Goal: Use online tool/utility: Utilize a website feature to perform a specific function

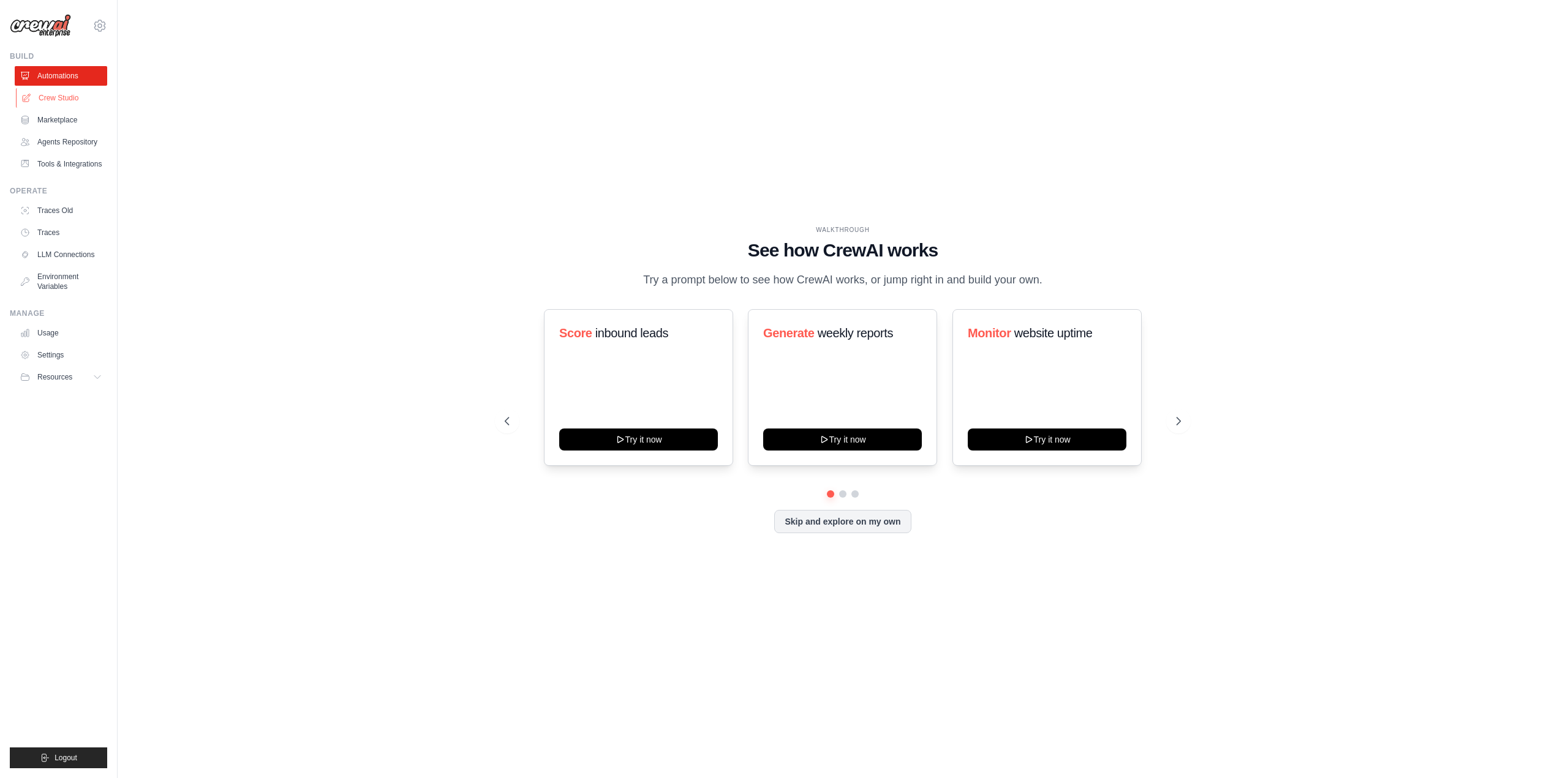
click at [63, 98] on link "Crew Studio" at bounding box center [63, 98] width 93 height 20
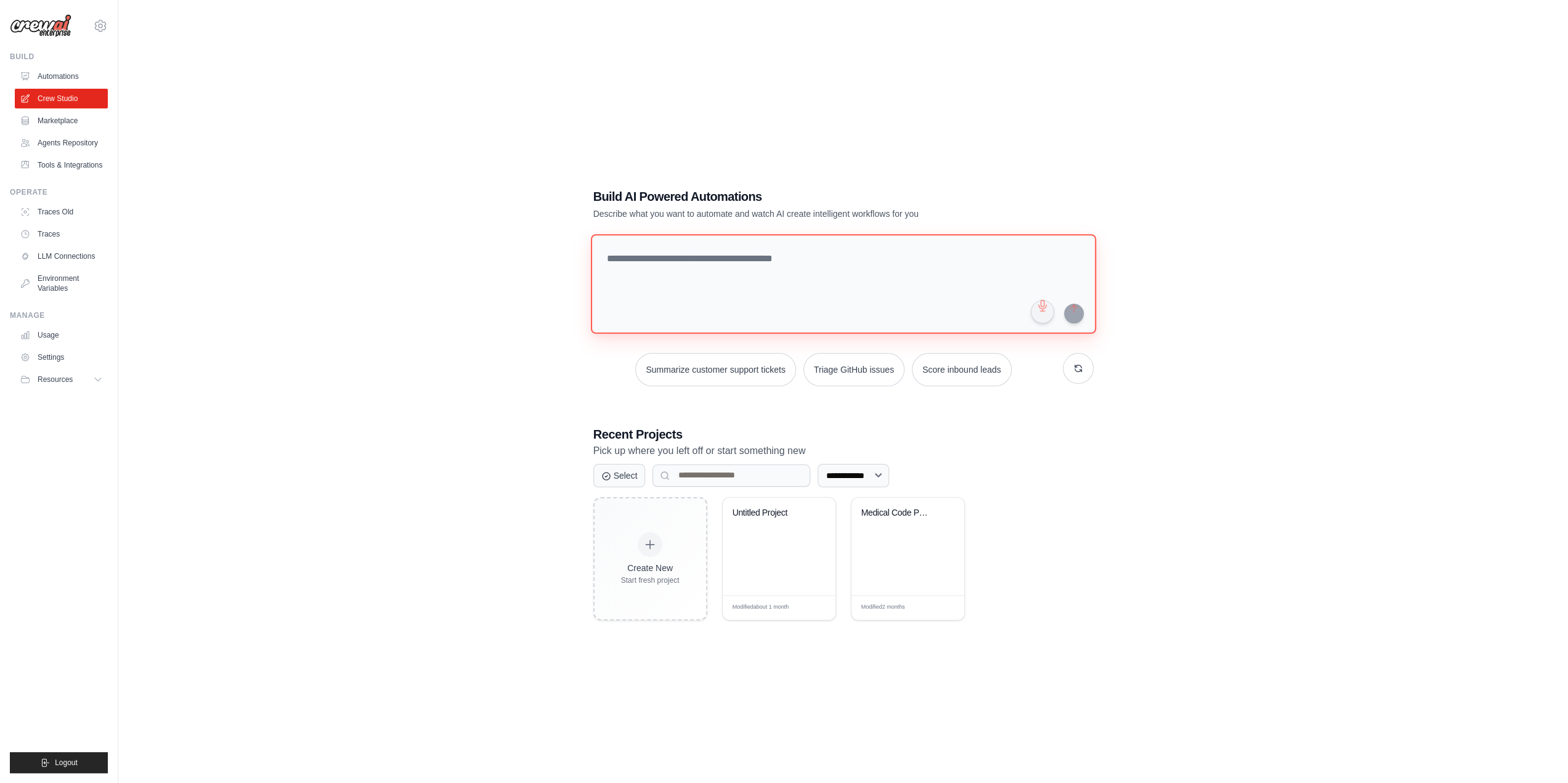
click at [680, 276] on textarea at bounding box center [843, 284] width 505 height 100
click at [814, 308] on textarea "**********" at bounding box center [846, 283] width 510 height 101
type textarea "**********"
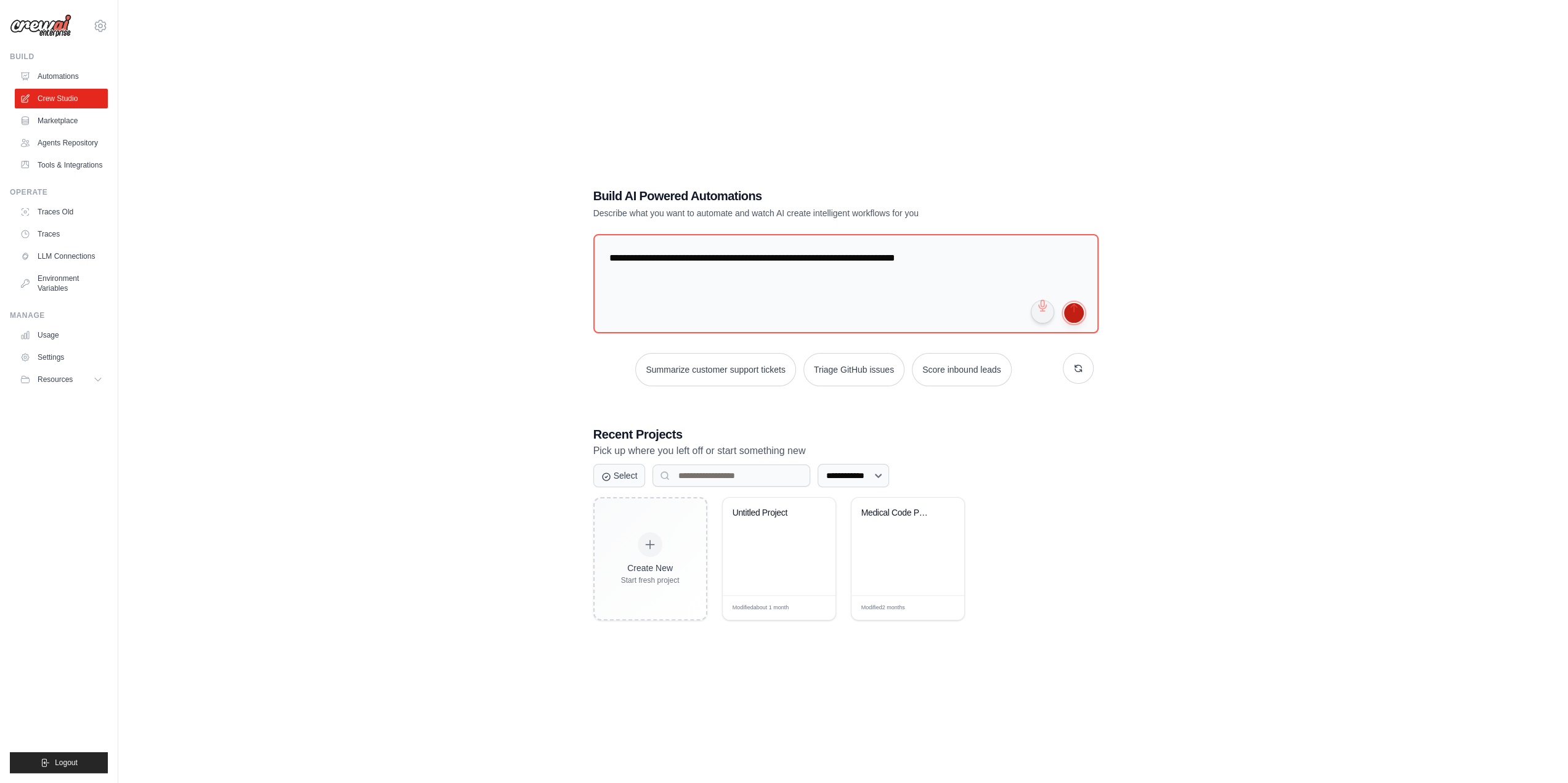
click at [1067, 315] on button "submit" at bounding box center [1074, 313] width 20 height 20
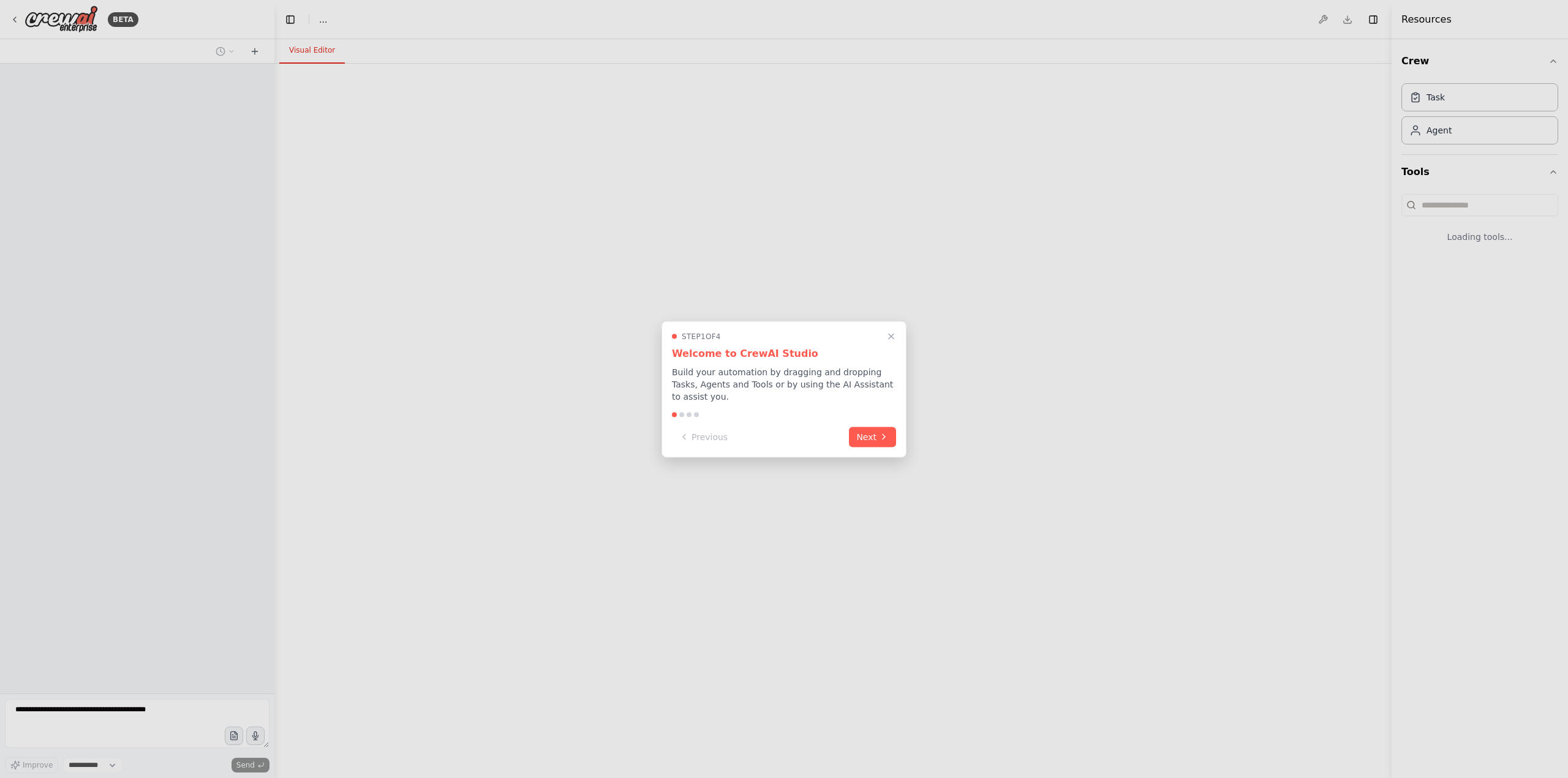
select select "****"
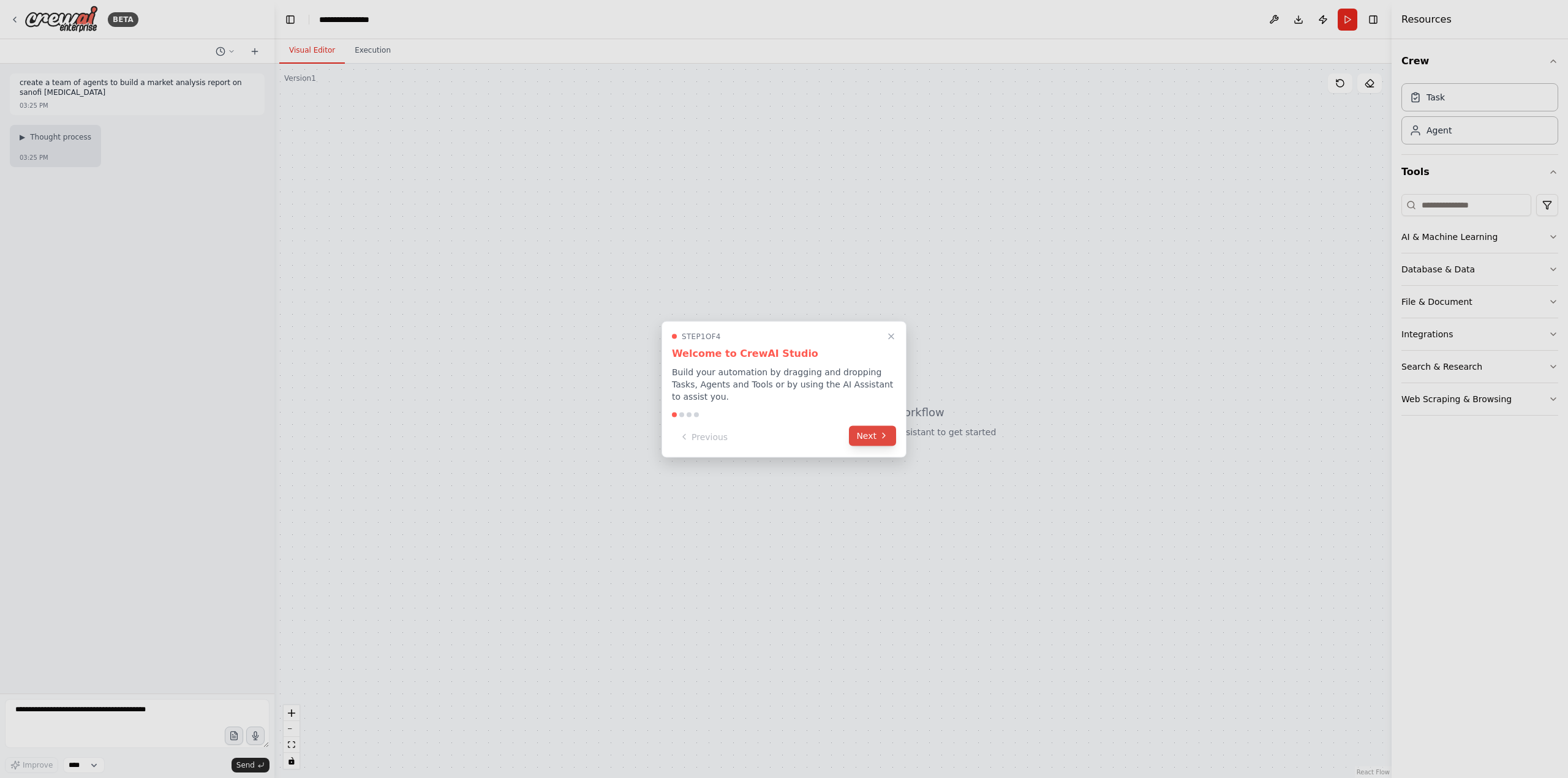
click at [871, 430] on button "Next" at bounding box center [873, 435] width 47 height 20
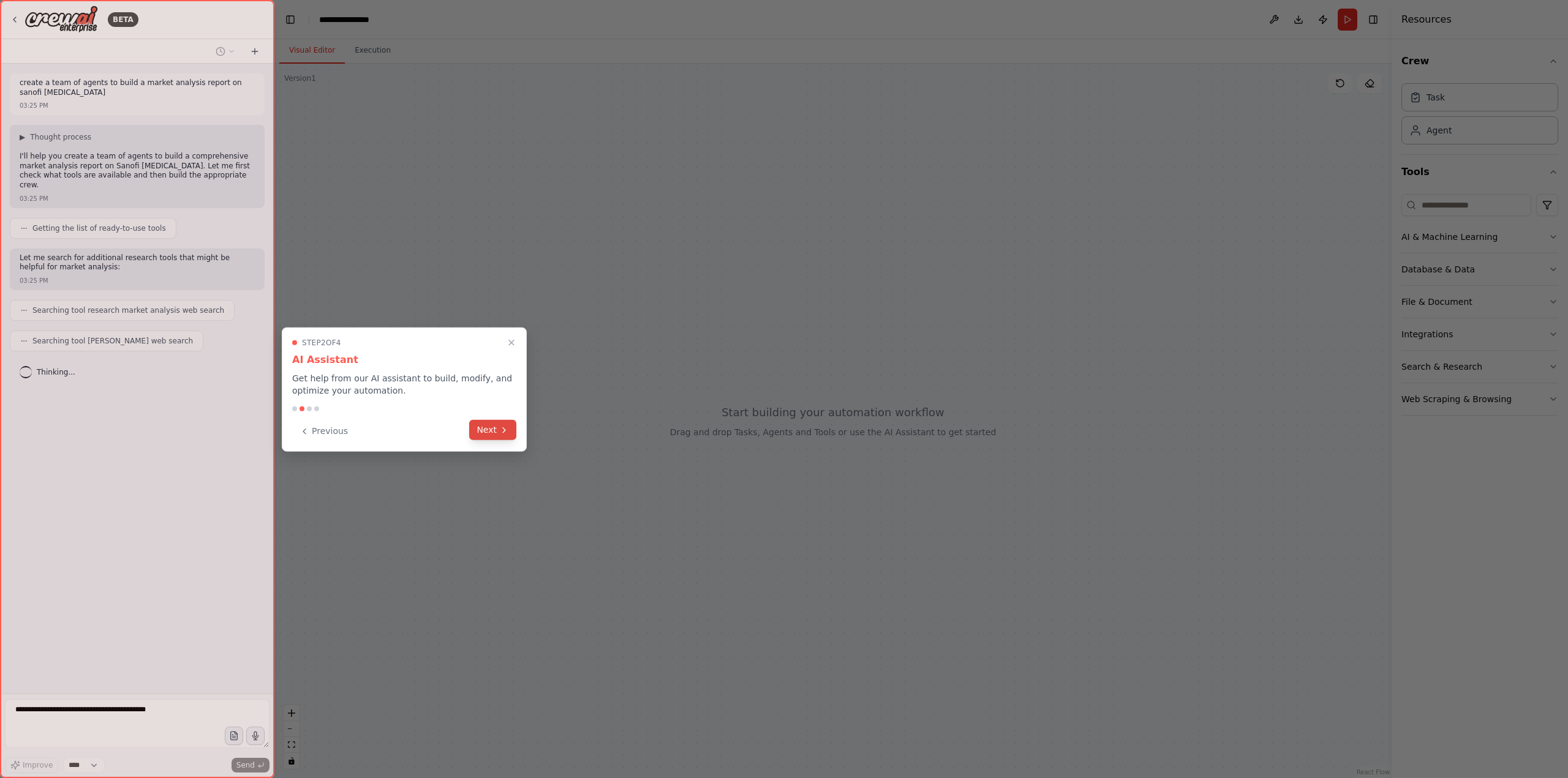
click at [490, 432] on button "Next" at bounding box center [493, 430] width 47 height 20
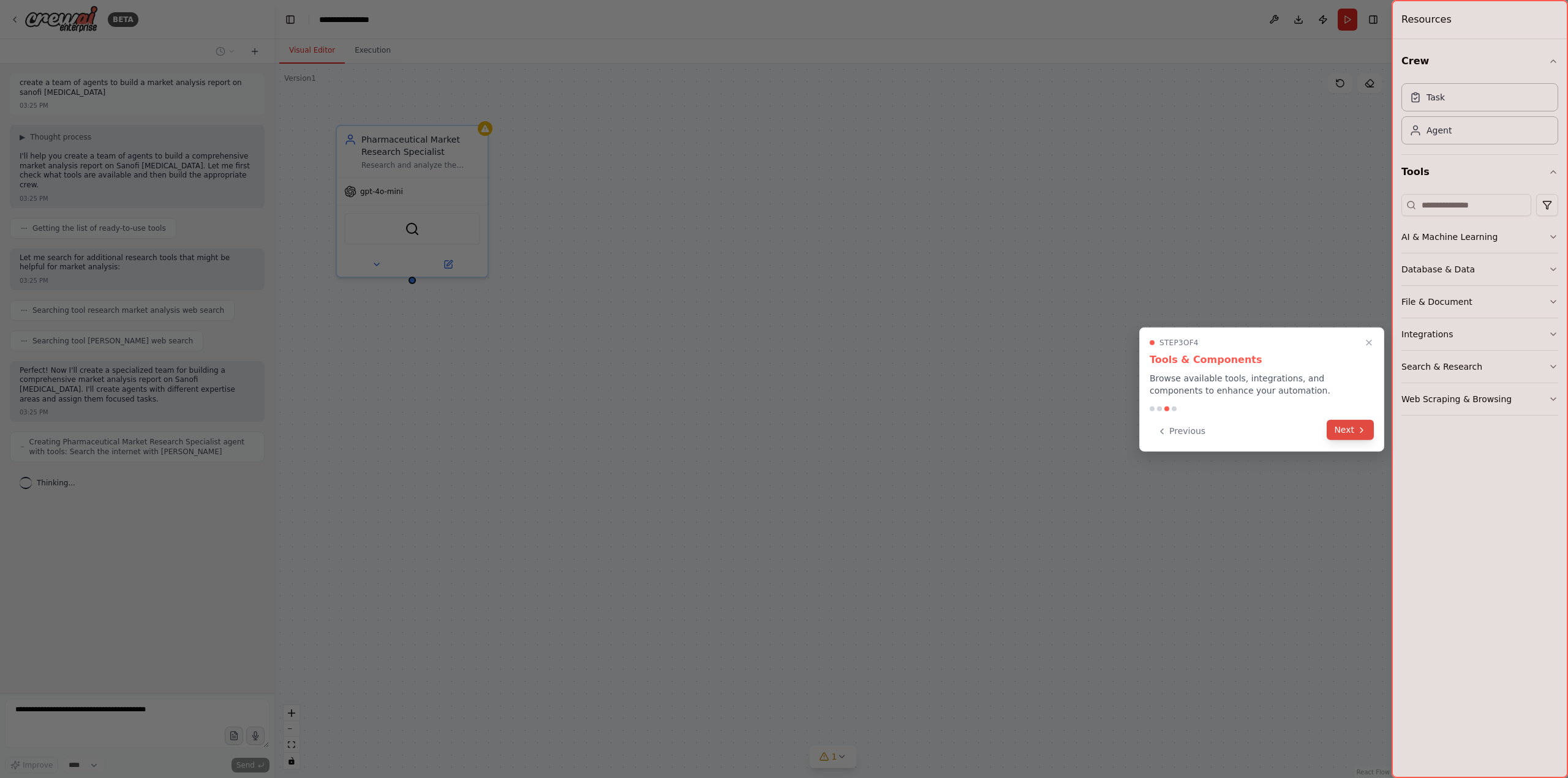
click at [1350, 431] on button "Next" at bounding box center [1350, 430] width 47 height 20
click at [1350, 431] on div at bounding box center [784, 389] width 1568 height 778
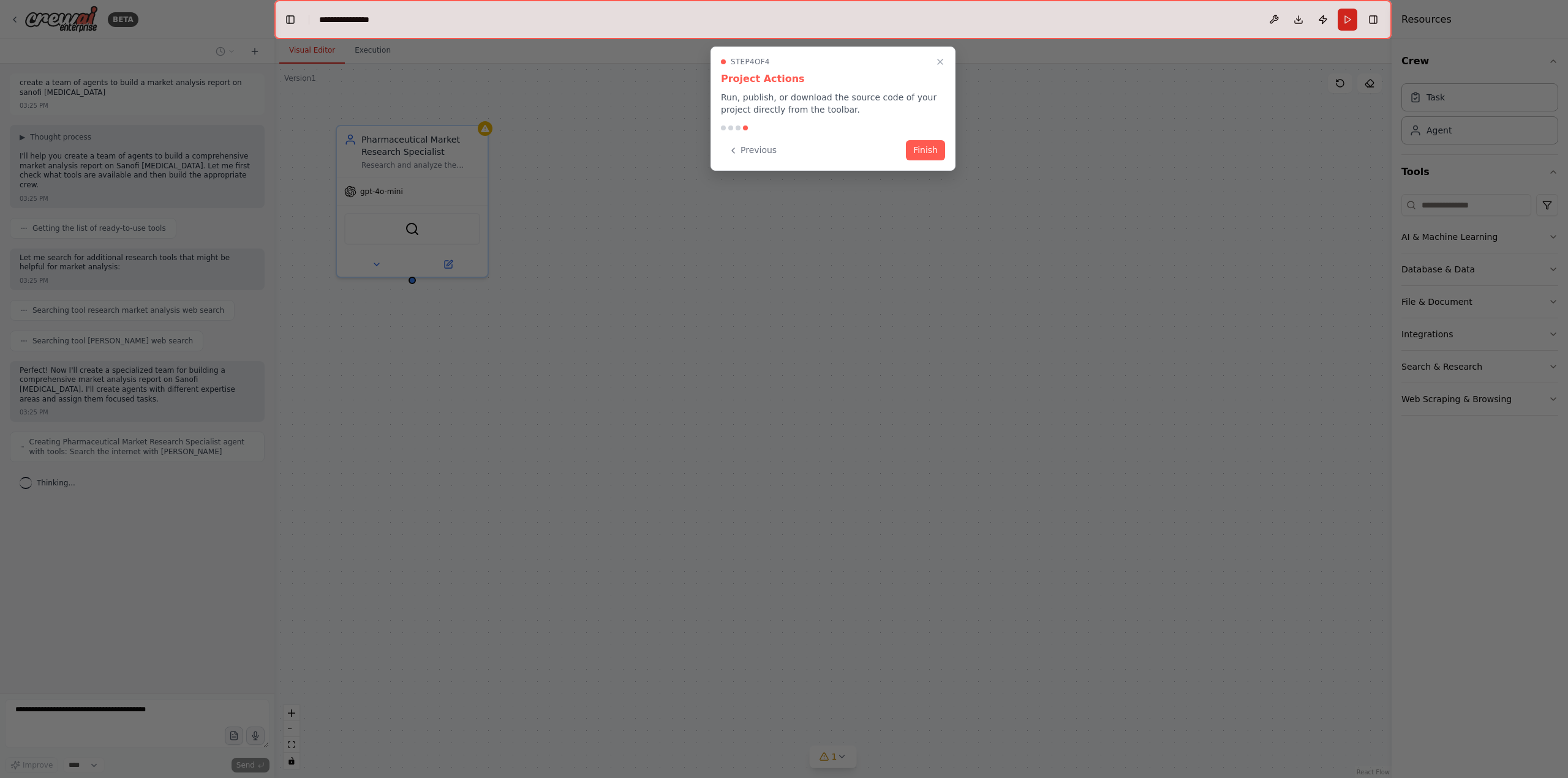
click at [919, 154] on button "Finish" at bounding box center [926, 150] width 39 height 20
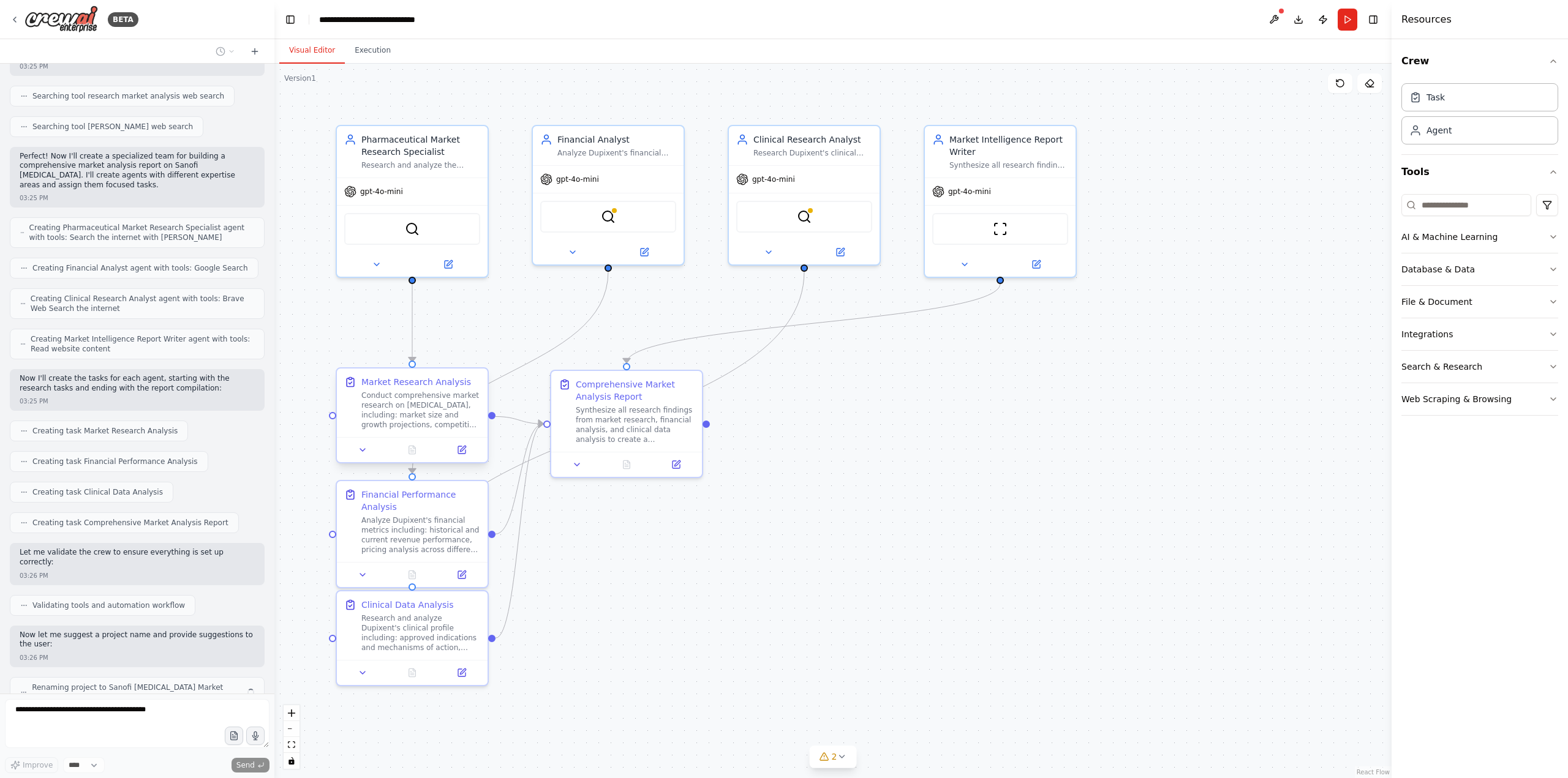
scroll to position [224, 0]
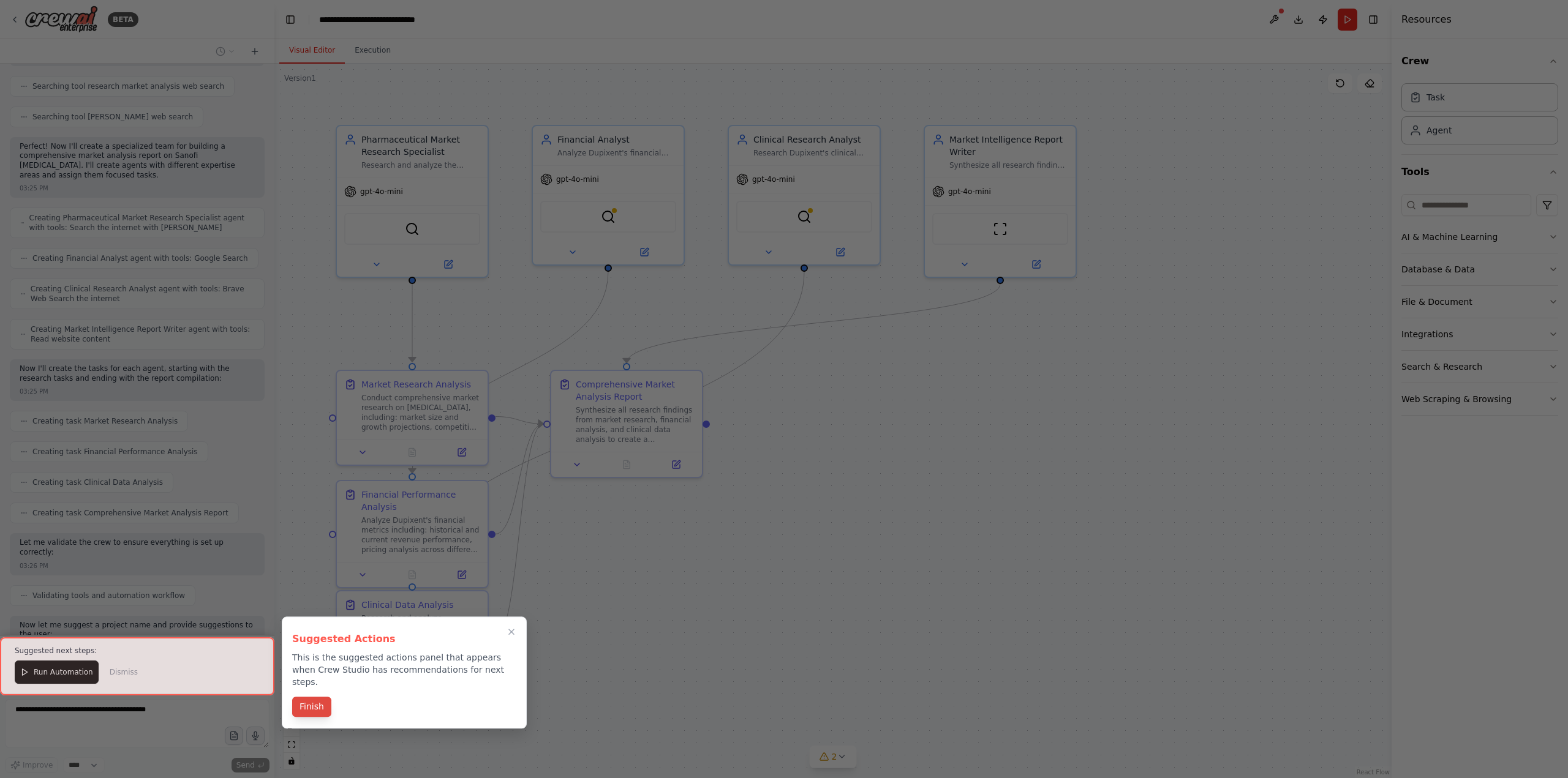
click at [310, 698] on button "Finish" at bounding box center [311, 706] width 39 height 20
click at [310, 698] on div ".deletable-edge-delete-btn { width: 20px; height: 20px; border: 0px solid #ffff…" at bounding box center [833, 420] width 1117 height 715
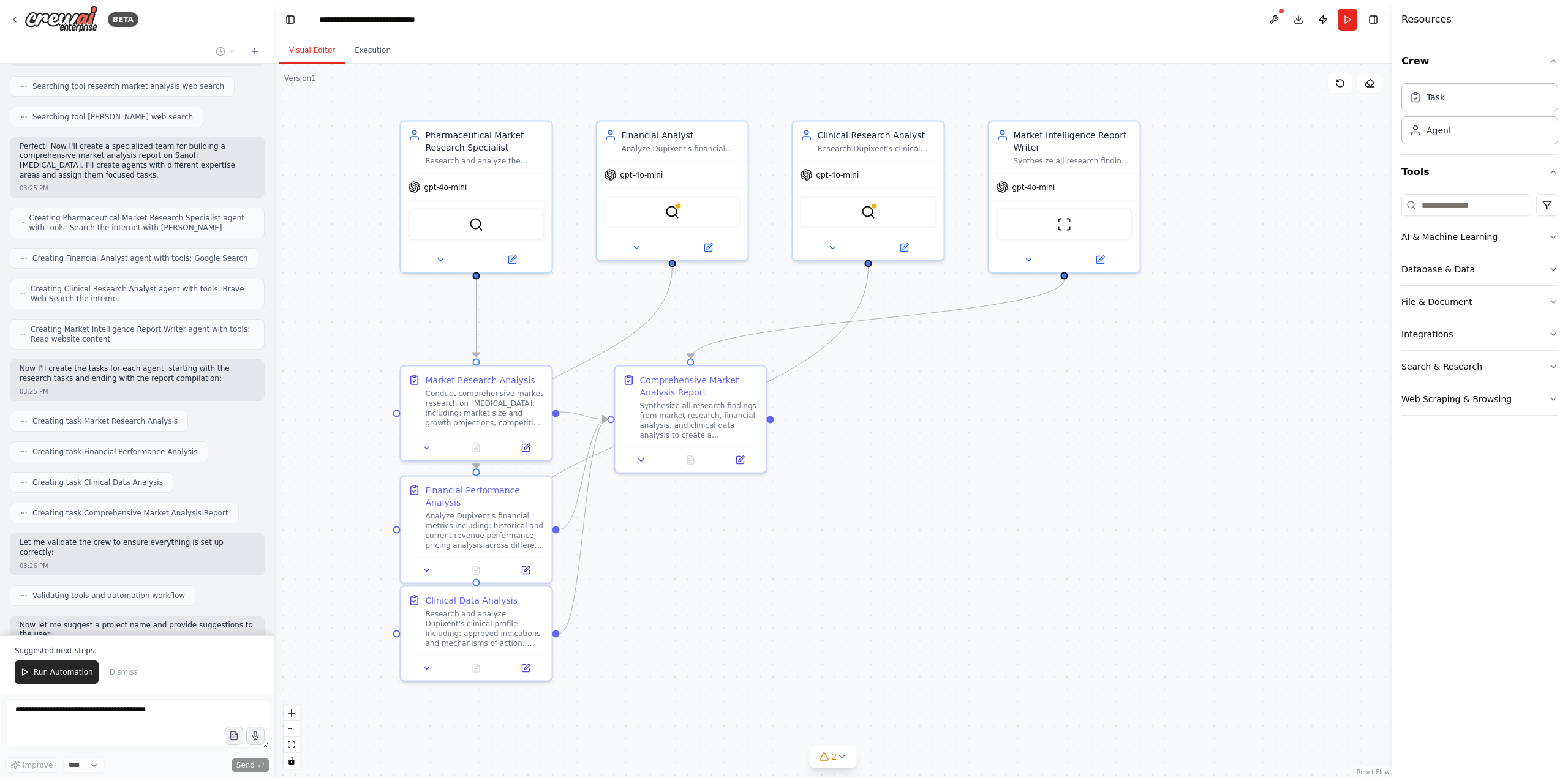
drag, startPoint x: 887, startPoint y: 594, endPoint x: 701, endPoint y: 615, distance: 187.2
click at [701, 615] on div ".deletable-edge-delete-btn { width: 20px; height: 20px; border: 0px solid #ffff…" at bounding box center [833, 420] width 1117 height 715
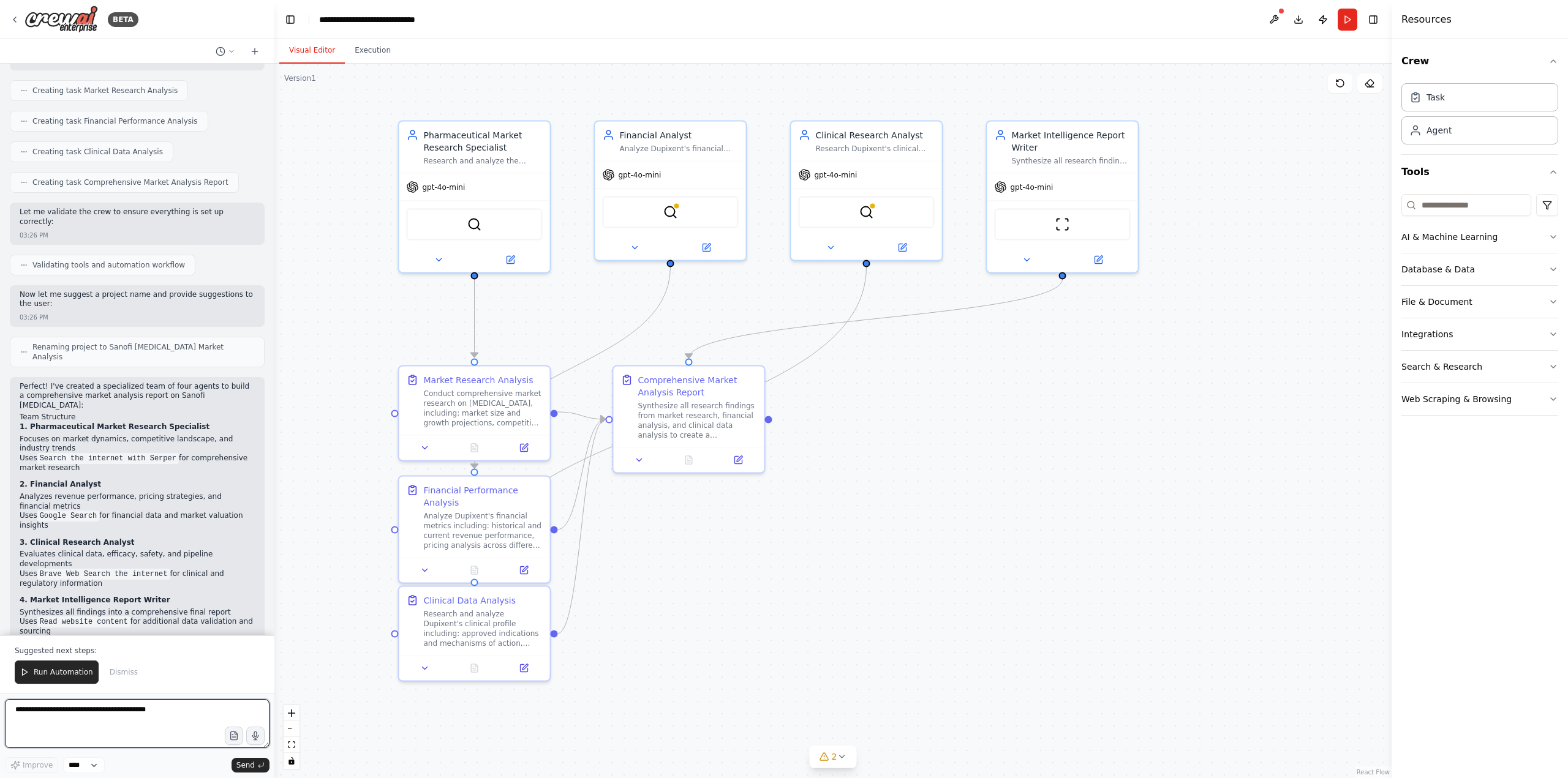
scroll to position [677, 0]
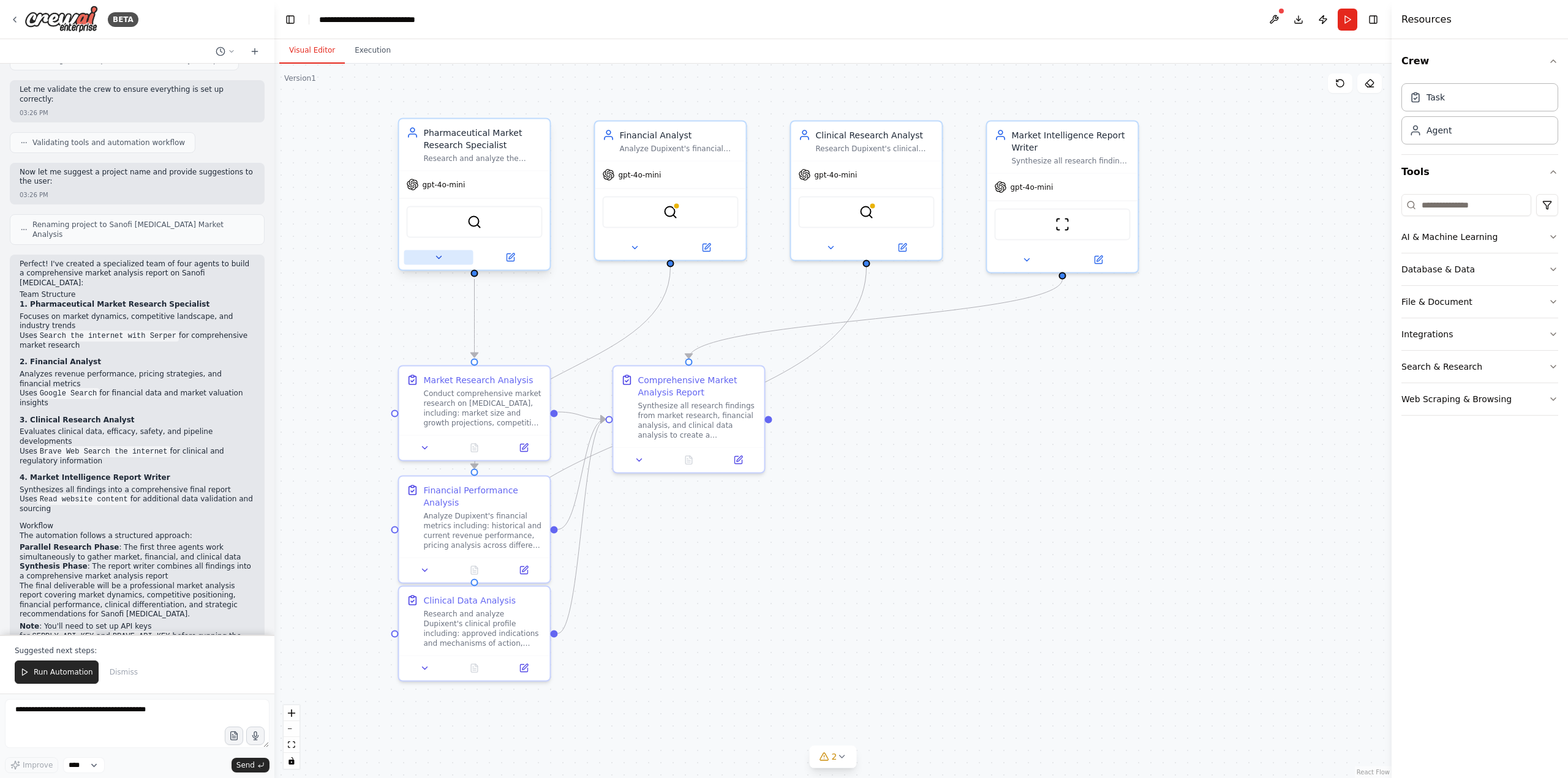
click at [440, 258] on icon at bounding box center [438, 258] width 10 height 10
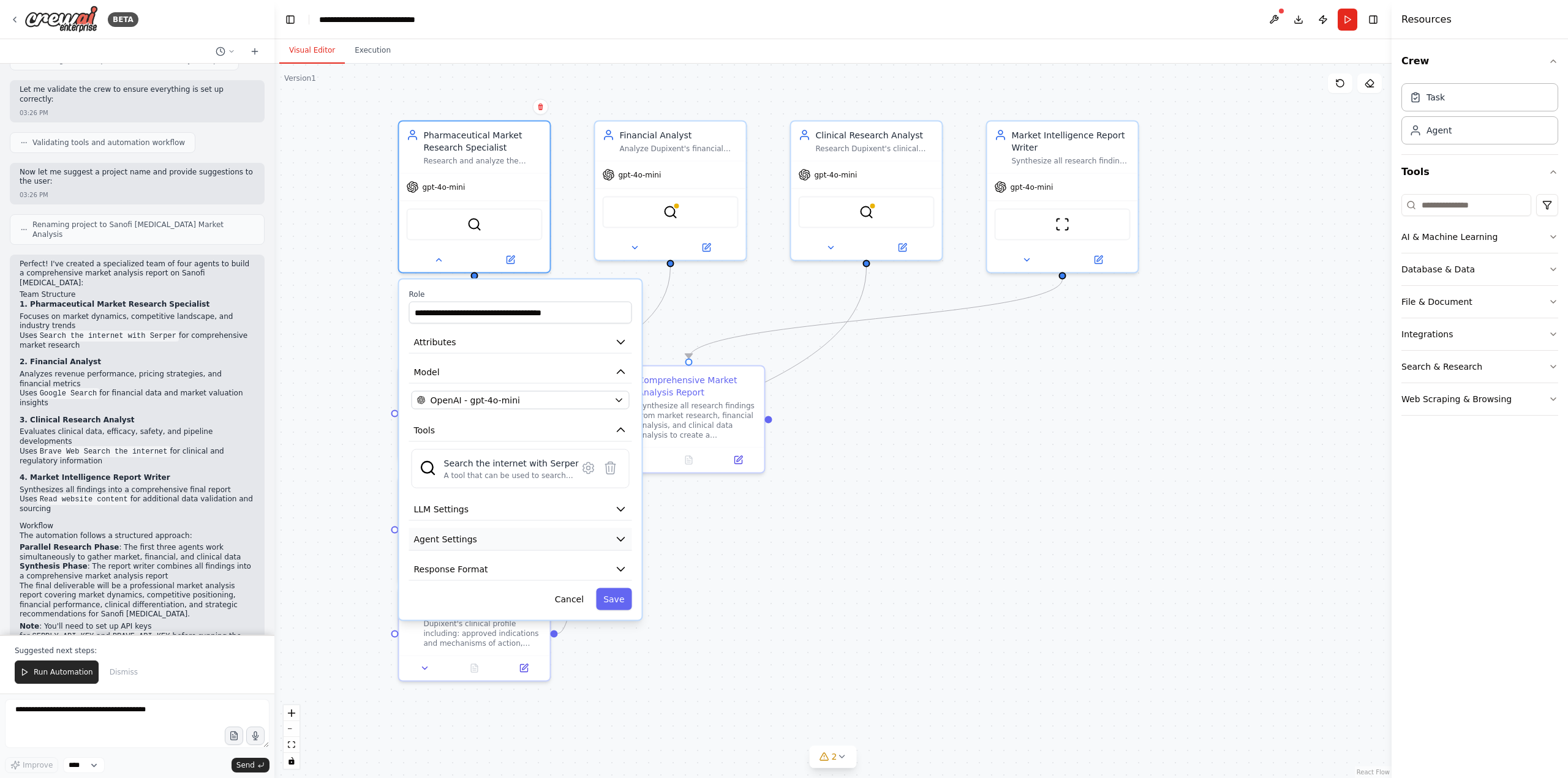
click at [623, 537] on icon "button" at bounding box center [621, 539] width 7 height 4
click at [620, 511] on icon "button" at bounding box center [621, 509] width 12 height 12
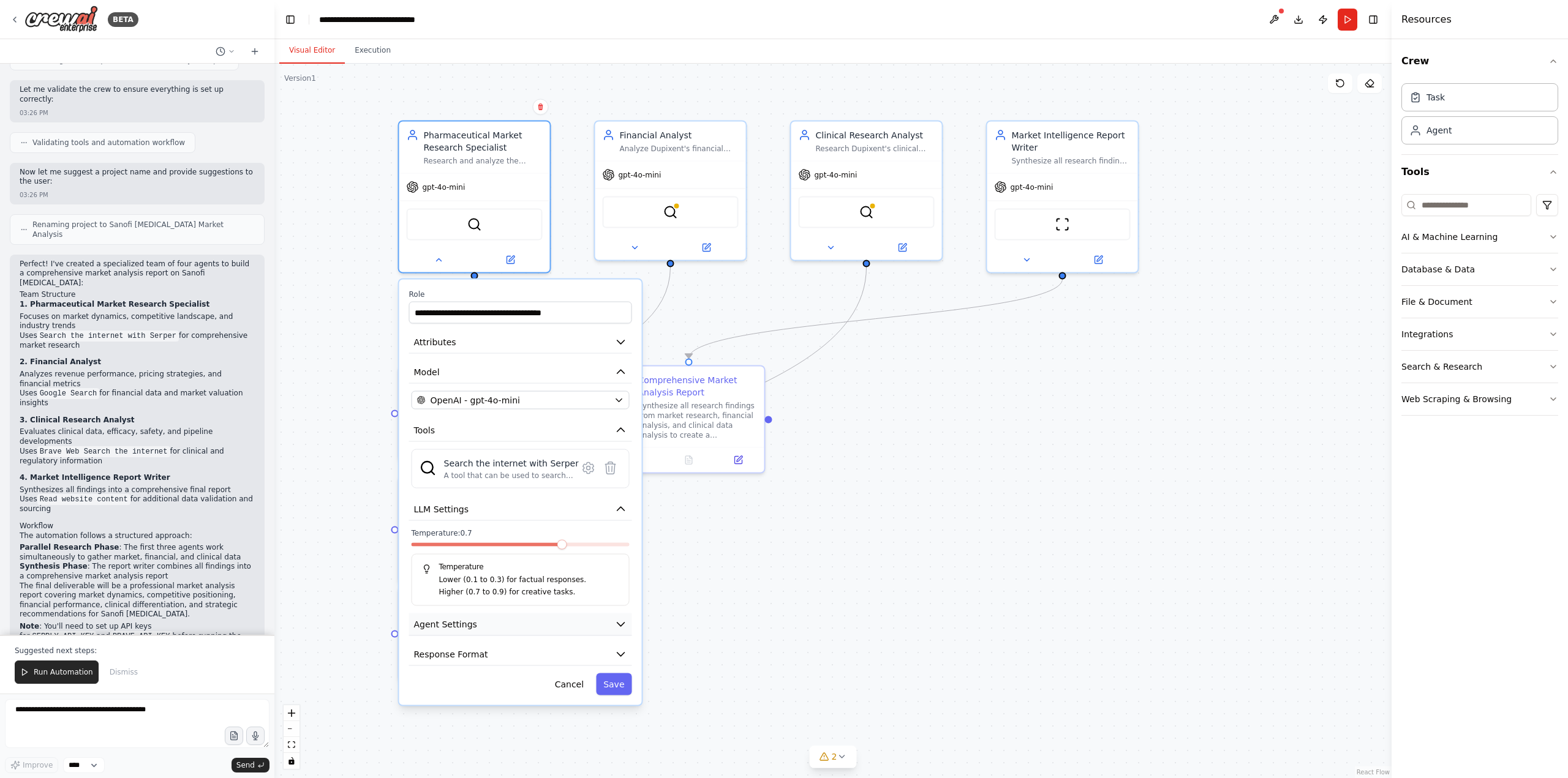
click at [621, 623] on icon "button" at bounding box center [621, 624] width 7 height 4
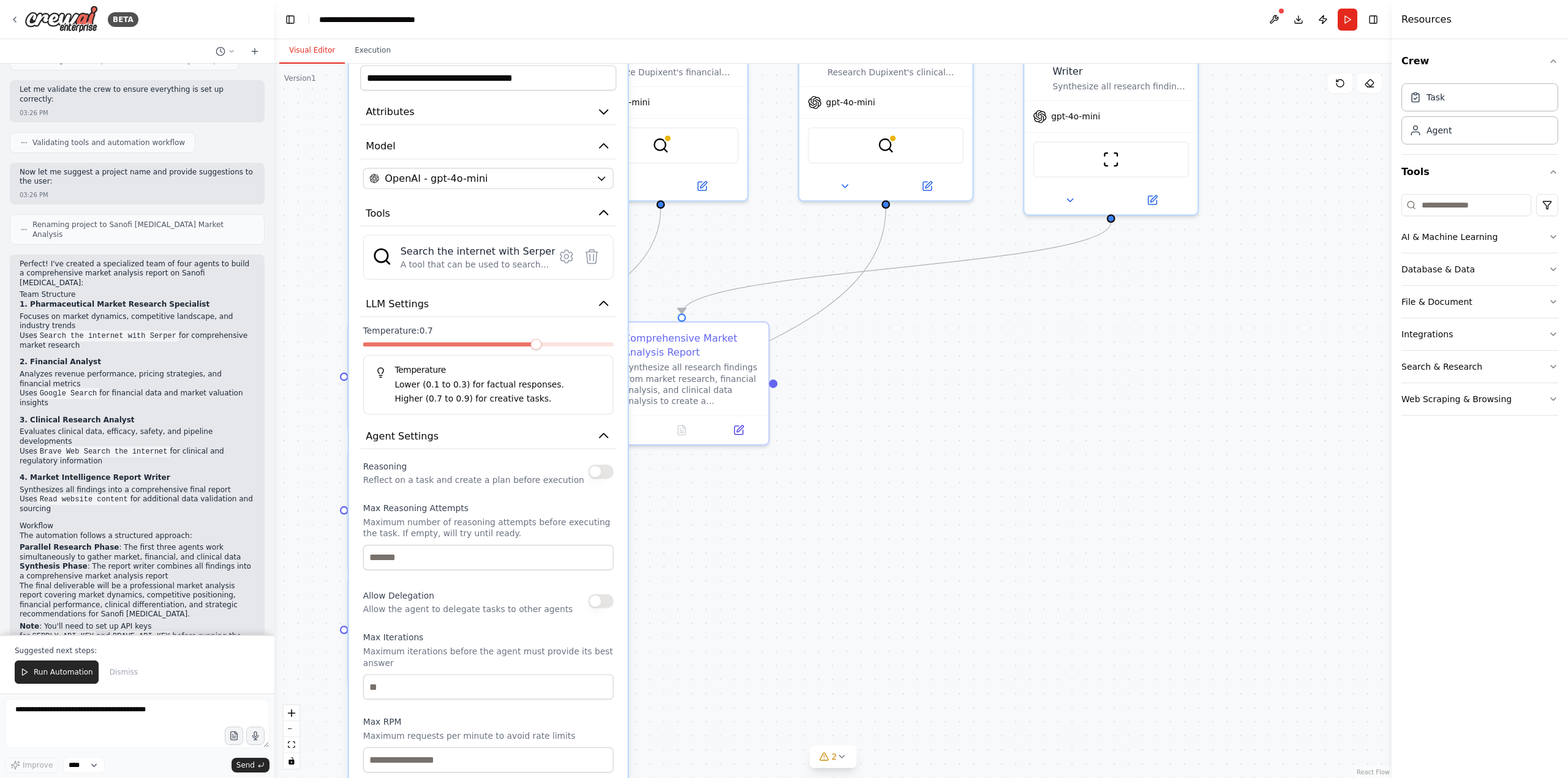
drag, startPoint x: 590, startPoint y: 688, endPoint x: 594, endPoint y: 507, distance: 181.0
click at [594, 507] on label "Max Reasoning Attempts" at bounding box center [489, 508] width 250 height 11
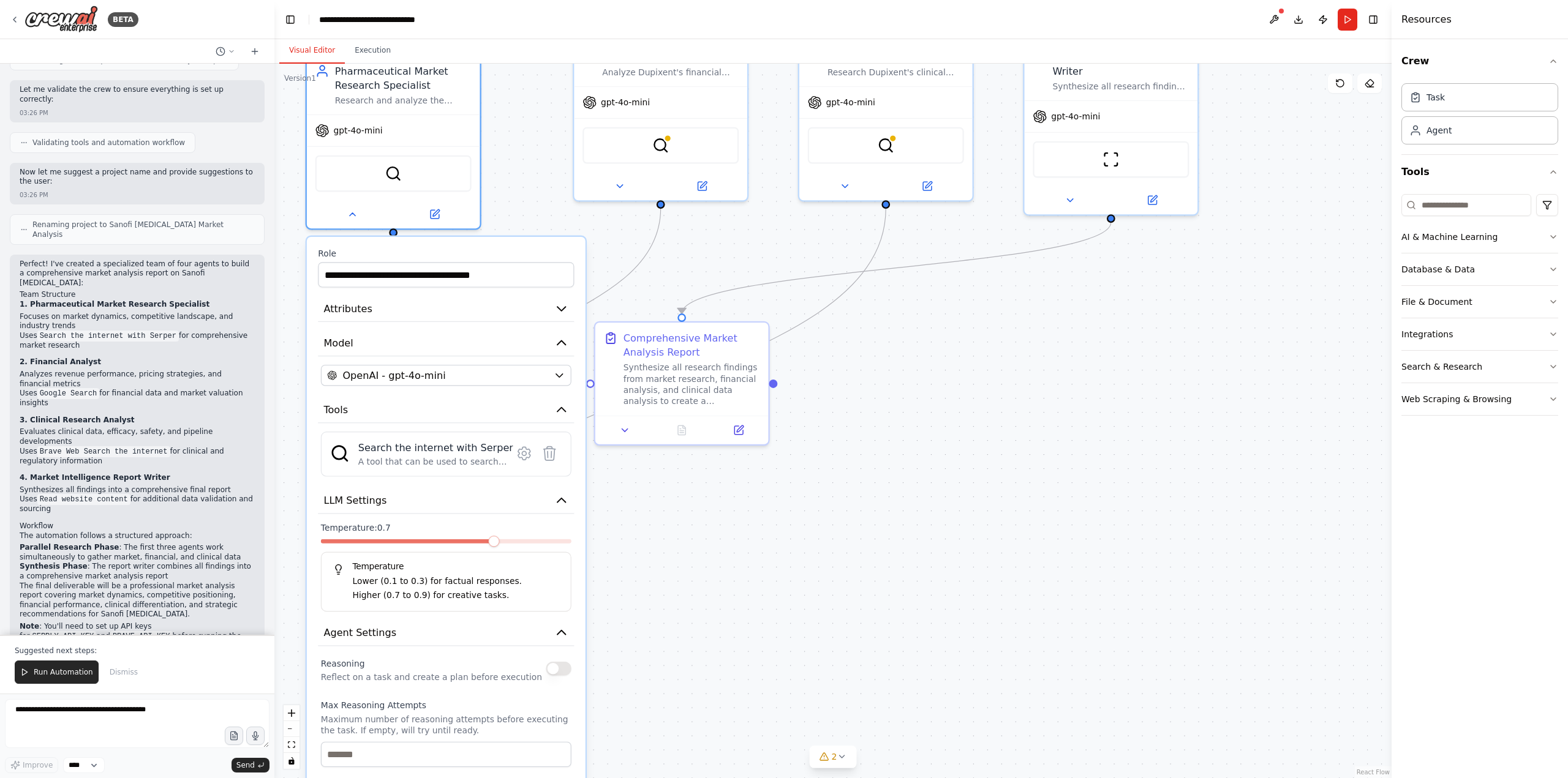
drag, startPoint x: 542, startPoint y: 528, endPoint x: 500, endPoint y: 720, distance: 196.5
click at [500, 720] on p "Maximum number of reasoning attempts before executing the task. If empty, will …" at bounding box center [446, 725] width 250 height 23
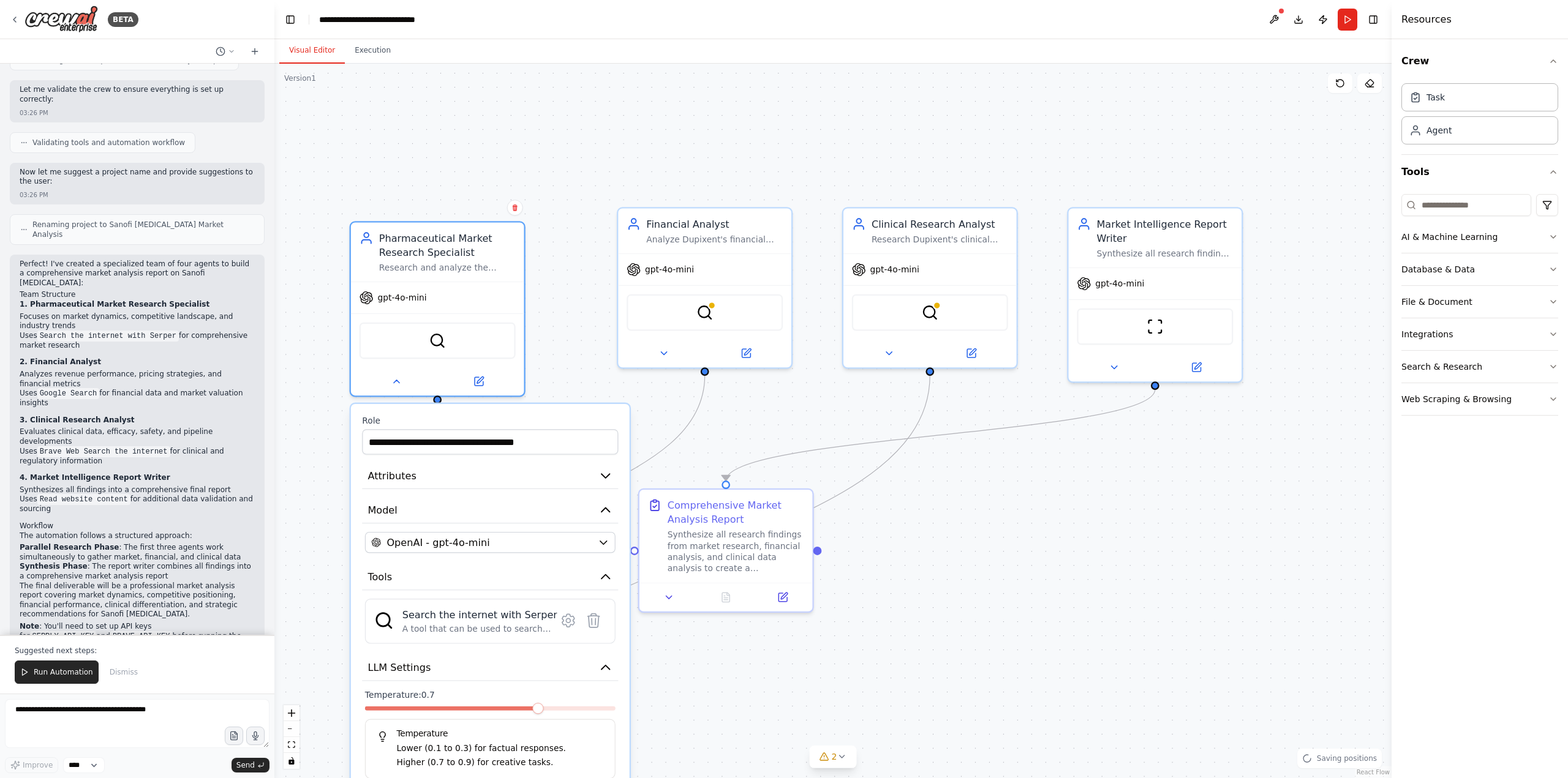
drag, startPoint x: 823, startPoint y: 650, endPoint x: 885, endPoint y: 789, distance: 152.2
click at [885, 777] on html "BETA create a team of agents to build a market analysis report on sanofi dupixe…" at bounding box center [784, 389] width 1568 height 778
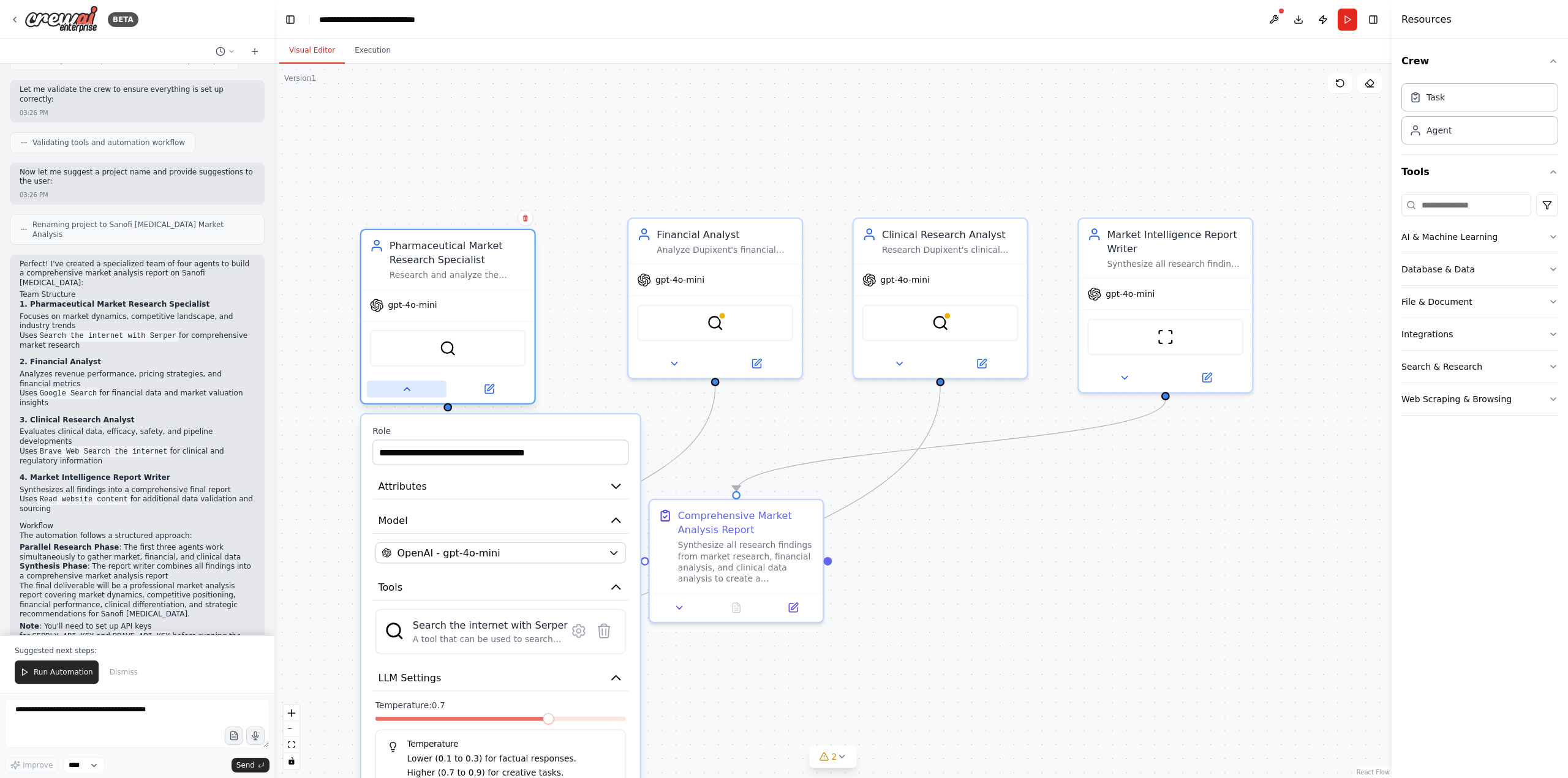
click at [407, 389] on icon at bounding box center [406, 389] width 6 height 3
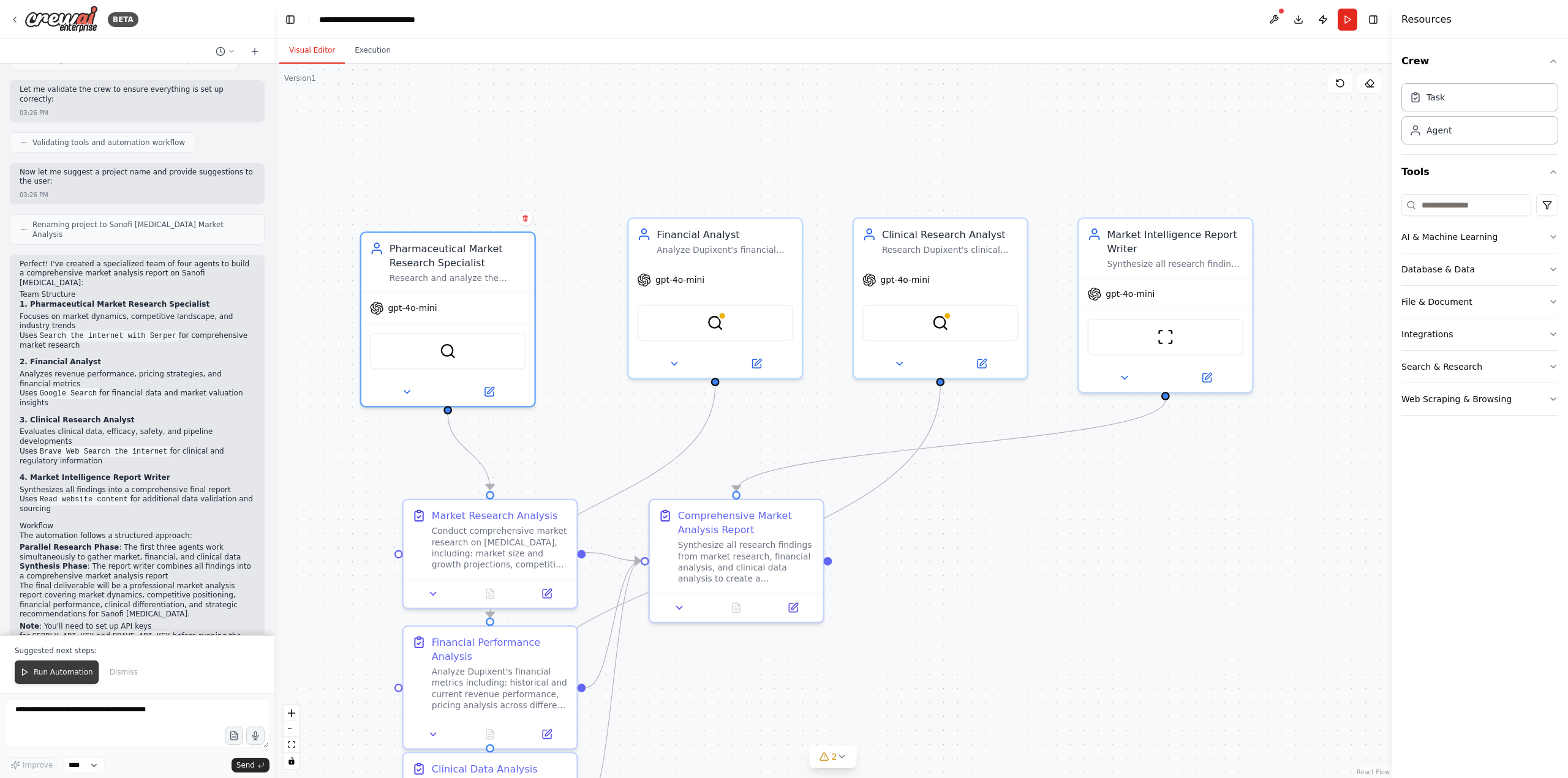
click at [65, 671] on span "Run Automation" at bounding box center [63, 672] width 59 height 10
click at [65, 686] on div "03:26 PM" at bounding box center [137, 690] width 235 height 9
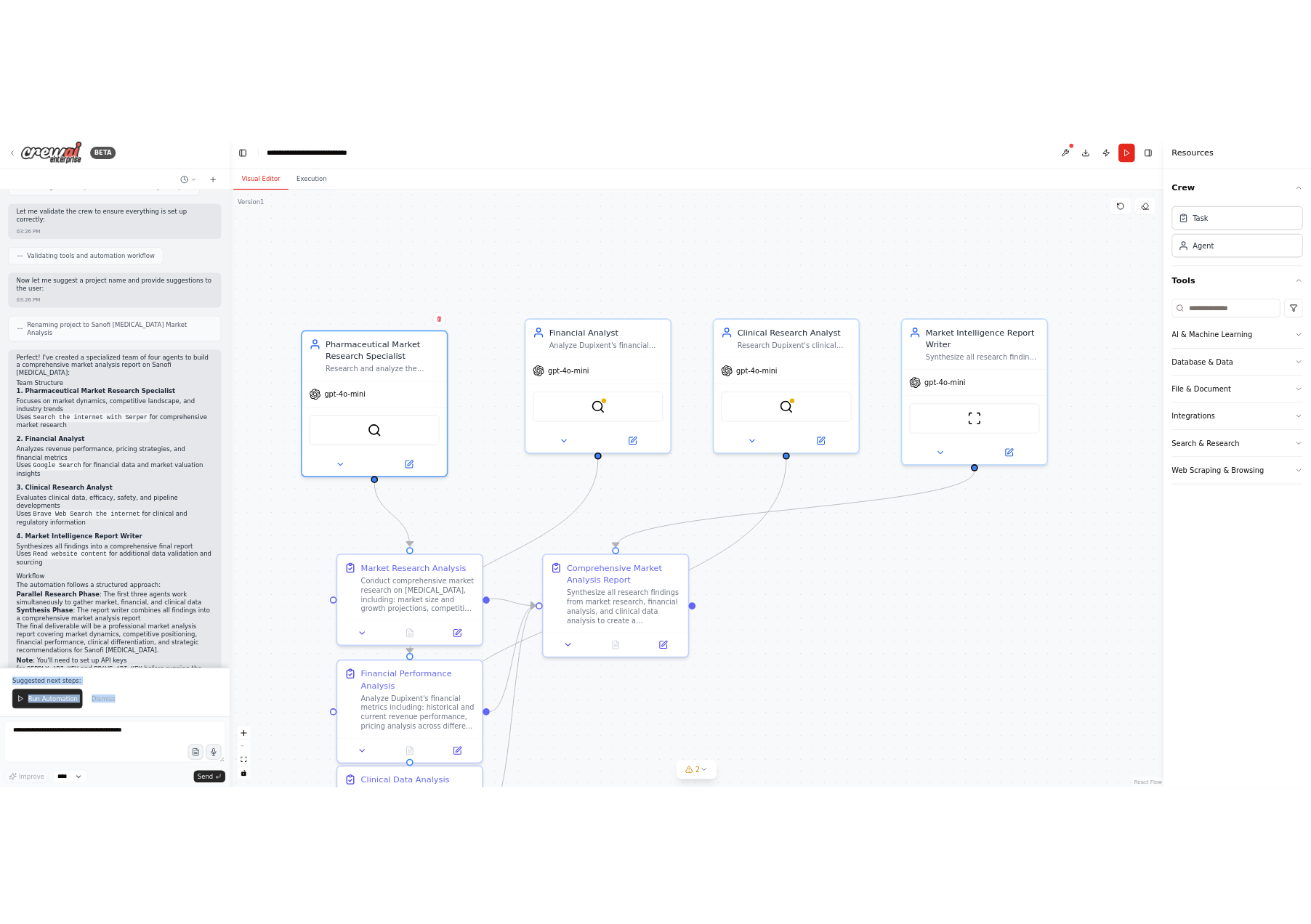
scroll to position [734, 0]
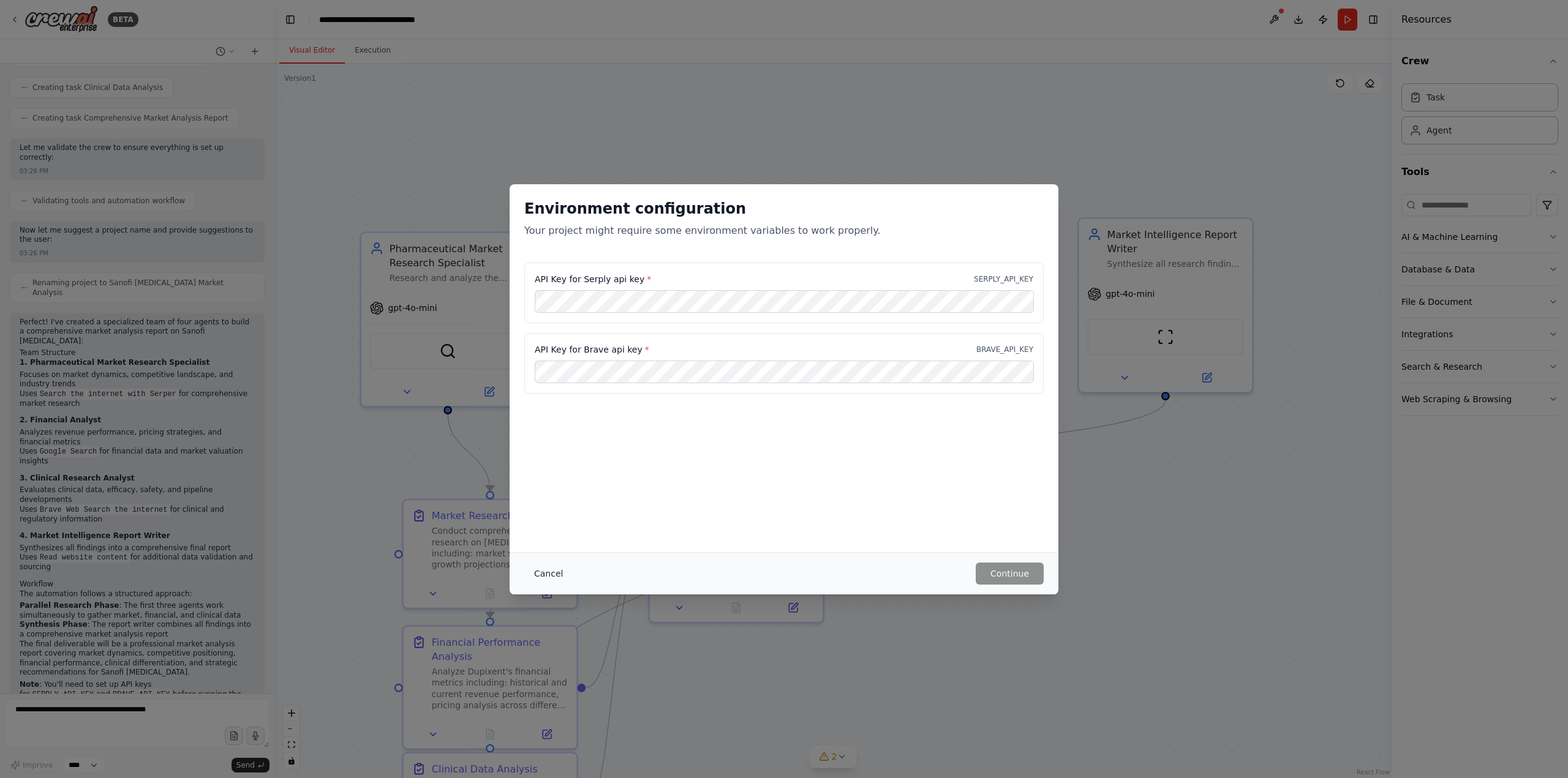
click at [545, 576] on button "Cancel" at bounding box center [548, 573] width 48 height 22
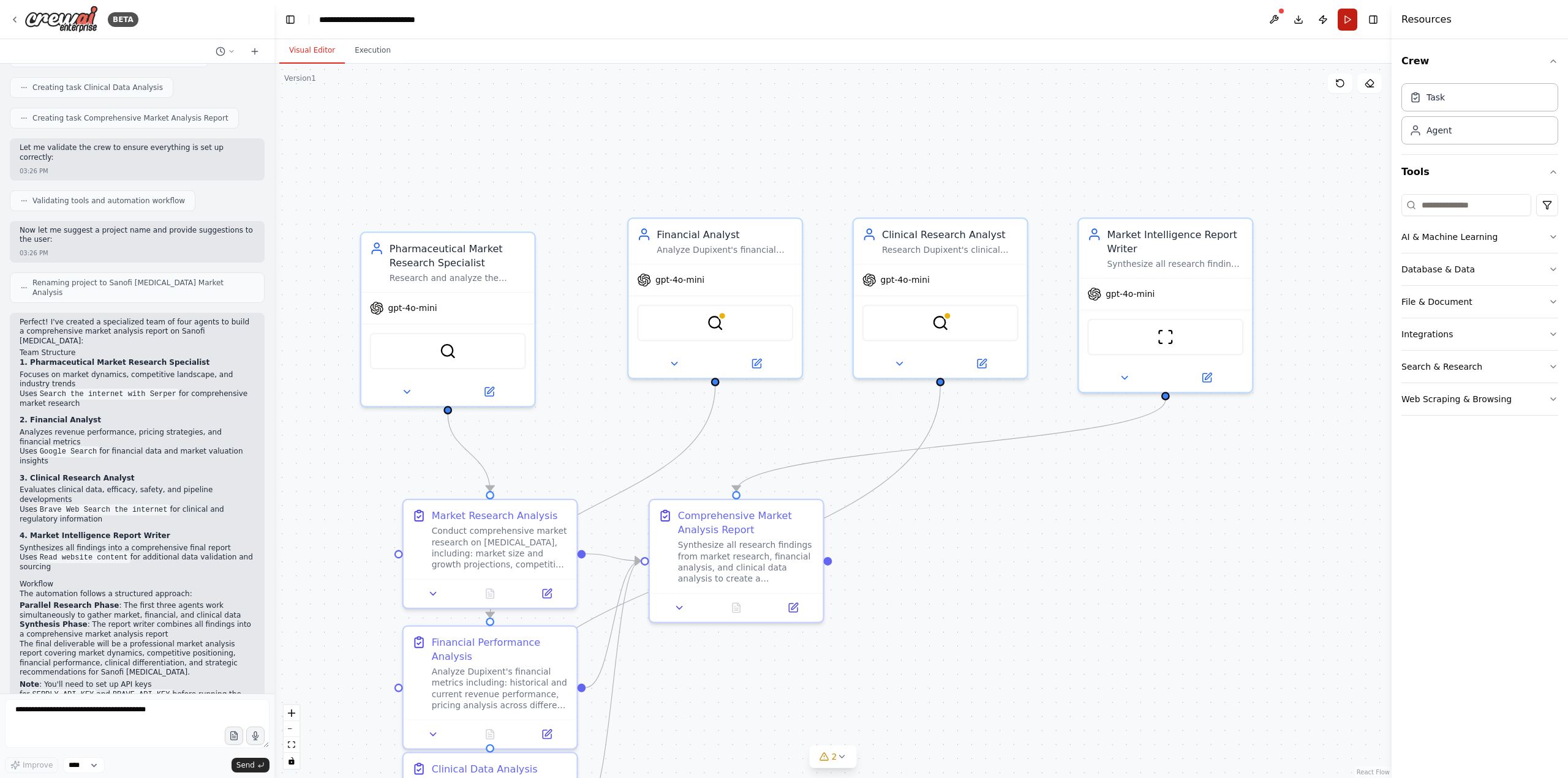
click at [1345, 19] on button "Run" at bounding box center [1348, 20] width 20 height 22
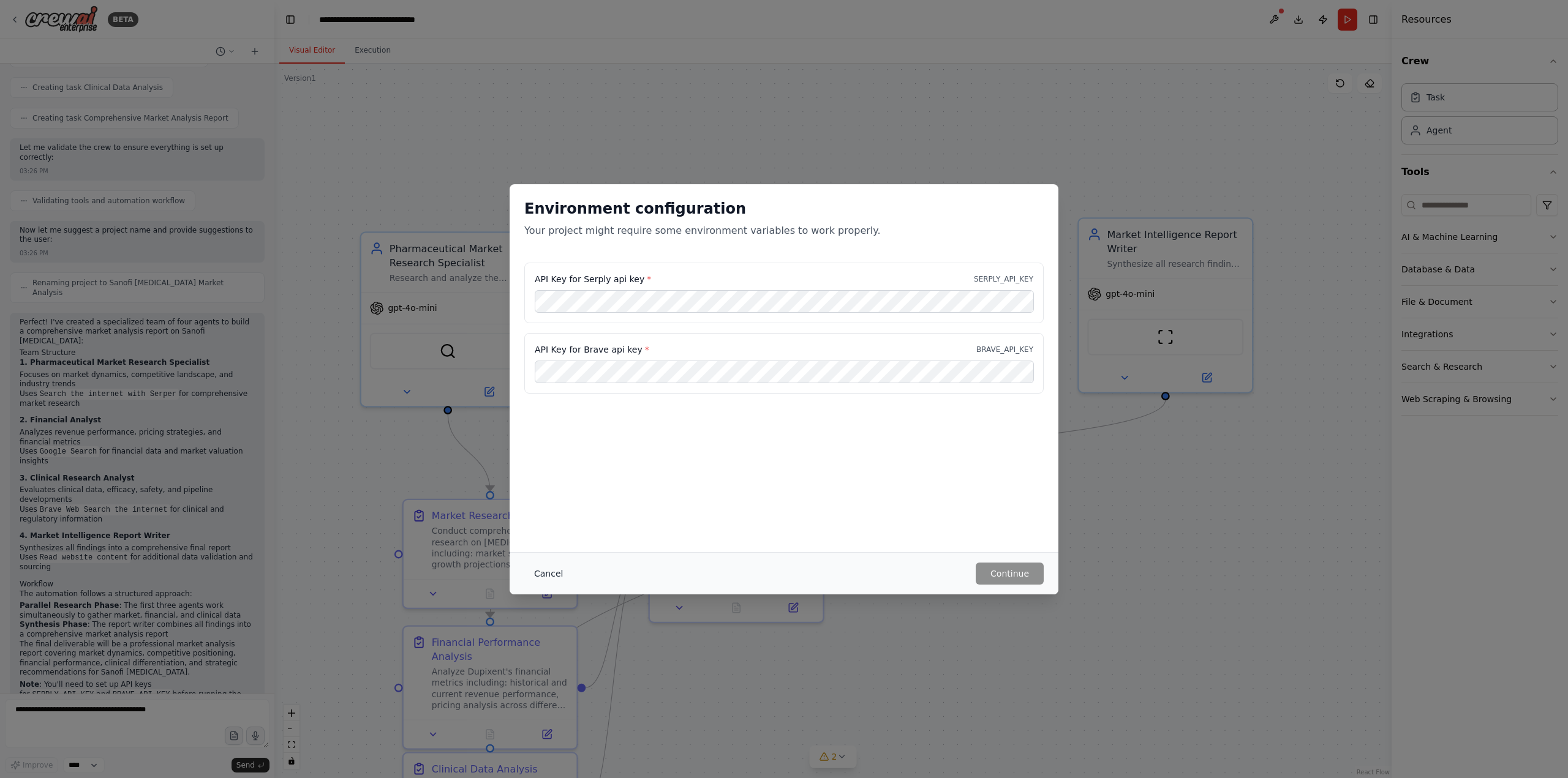
click at [538, 574] on button "Cancel" at bounding box center [548, 573] width 48 height 22
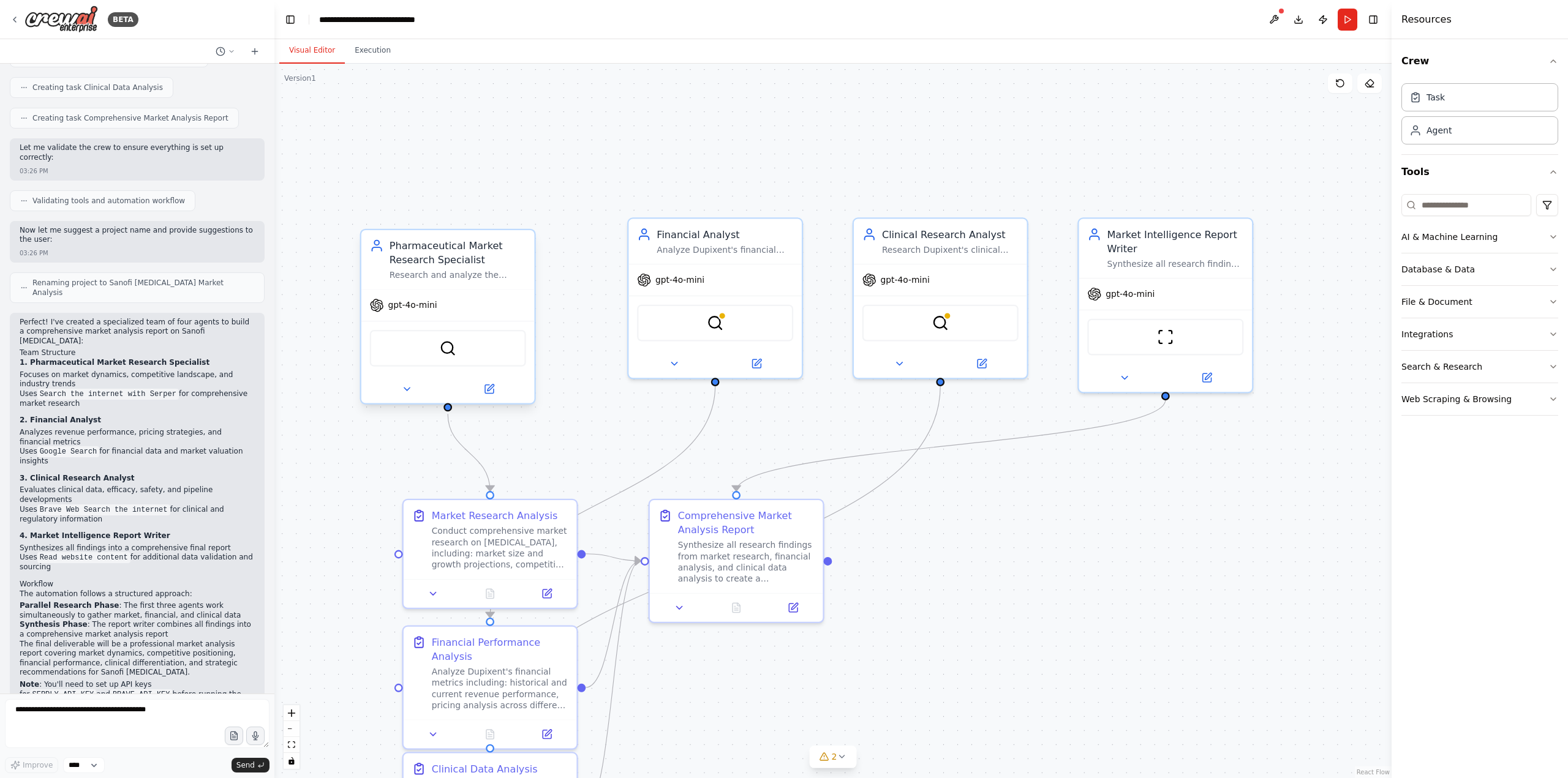
click at [416, 309] on span "gpt-4o-mini" at bounding box center [412, 306] width 49 height 11
click at [409, 387] on icon at bounding box center [407, 389] width 11 height 11
click at [409, 388] on icon at bounding box center [406, 389] width 6 height 3
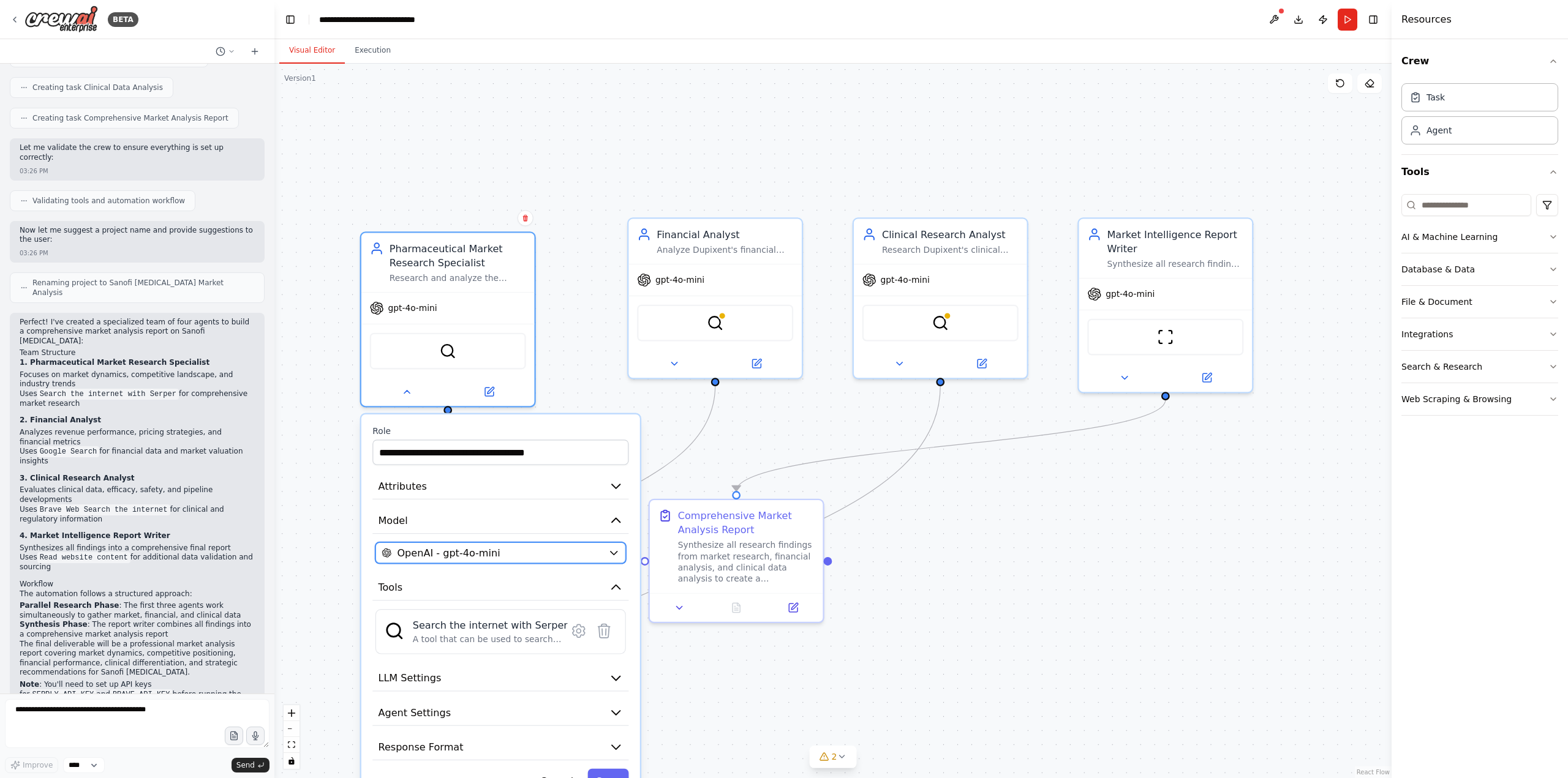
click at [519, 552] on div "OpenAI - gpt-4o-mini" at bounding box center [492, 553] width 221 height 14
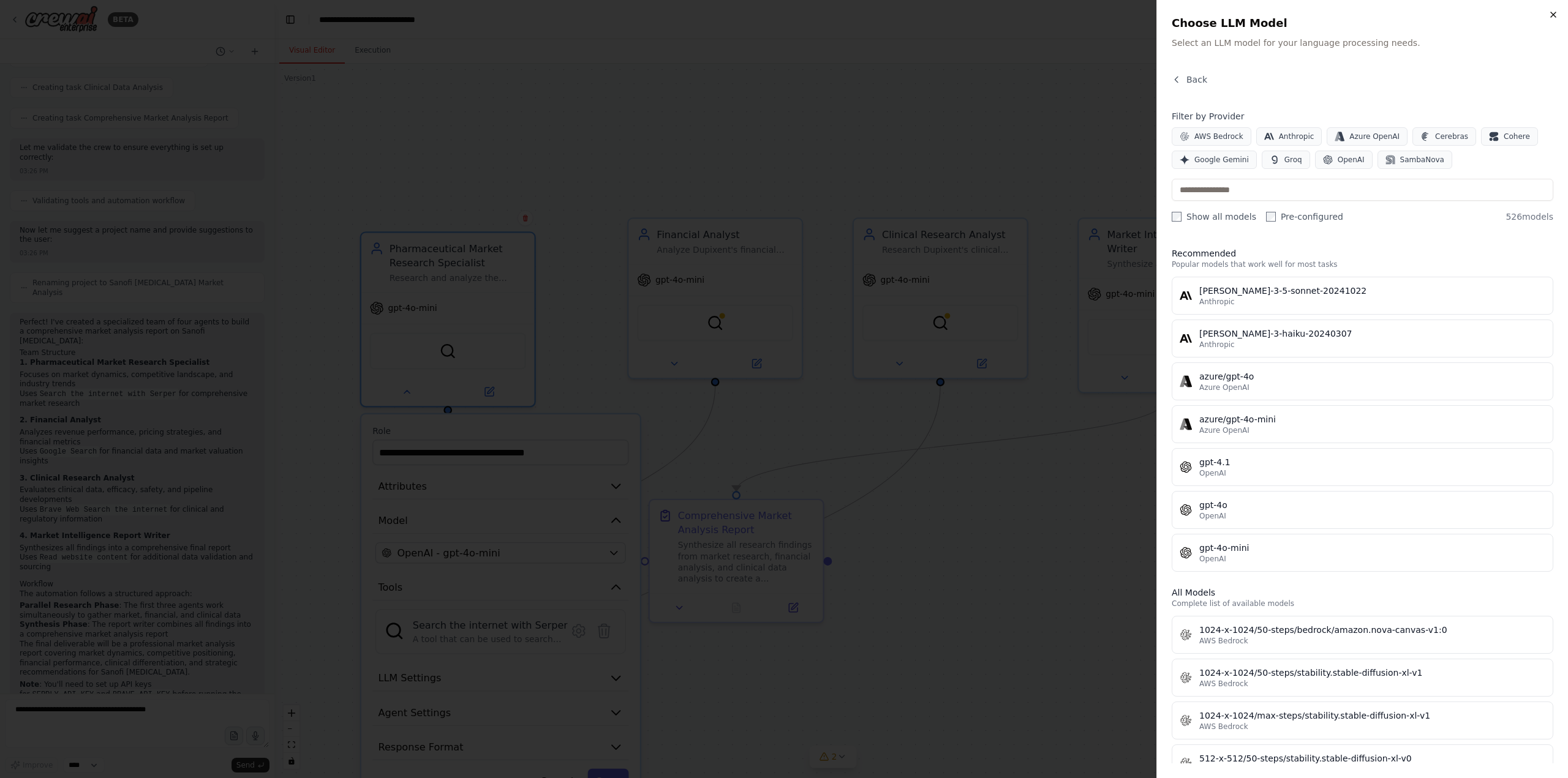
click at [1553, 11] on icon "button" at bounding box center [1553, 15] width 10 height 10
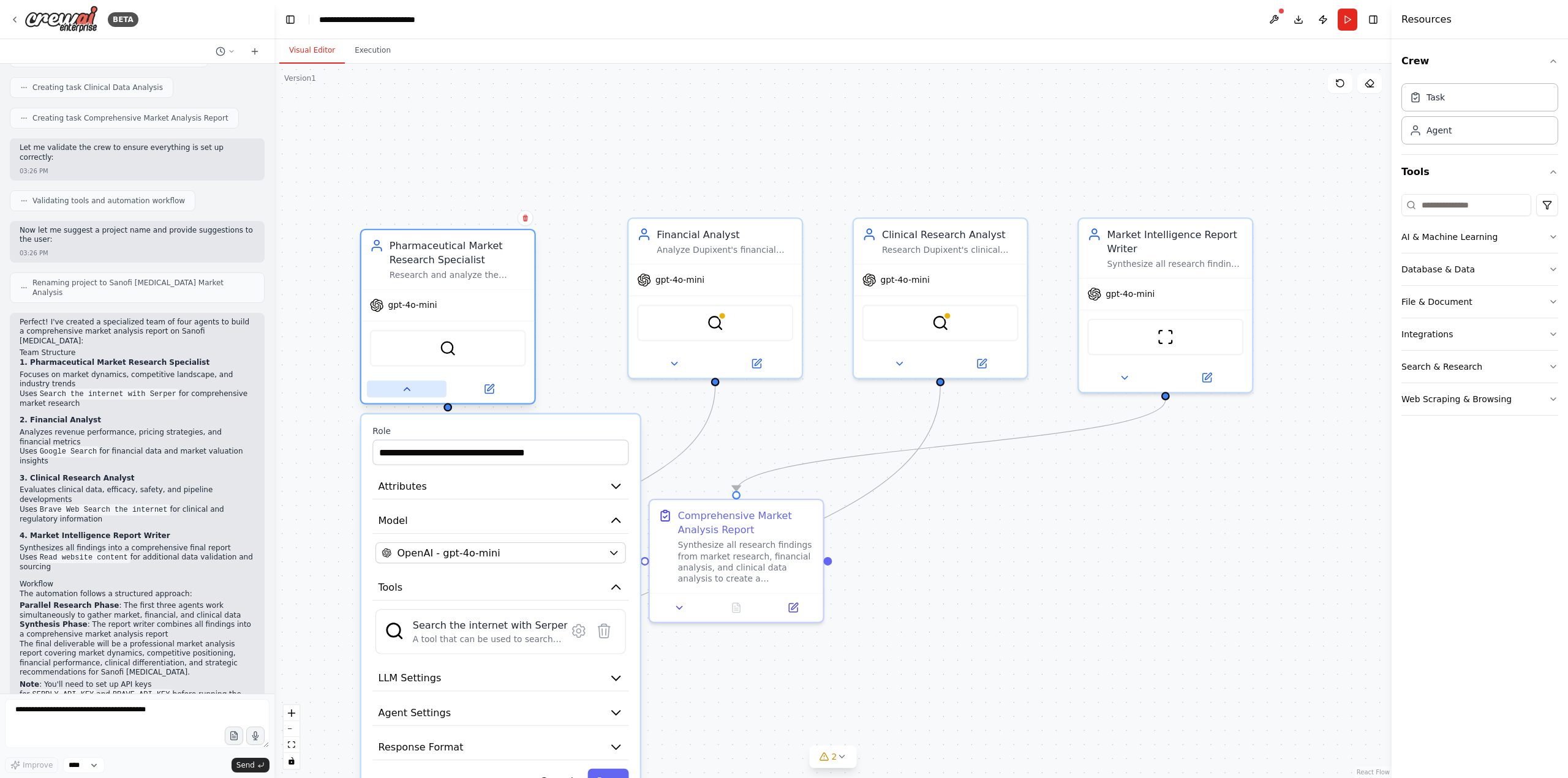
click at [409, 387] on icon at bounding box center [407, 389] width 11 height 11
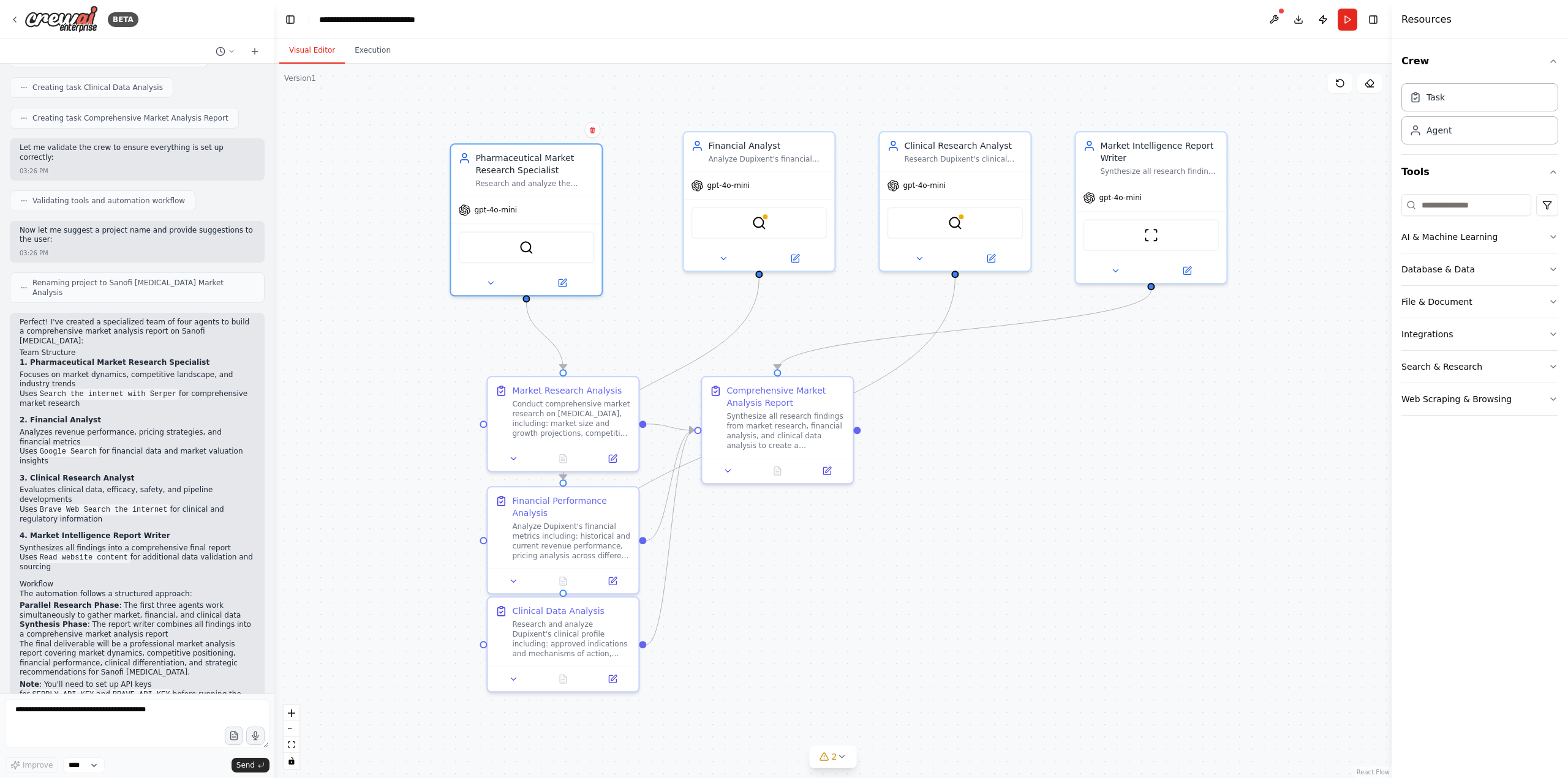
drag, startPoint x: 924, startPoint y: 522, endPoint x: 937, endPoint y: 393, distance: 129.7
click at [937, 393] on div ".deletable-edge-delete-btn { width: 20px; height: 20px; border: 0px solid #ffff…" at bounding box center [833, 420] width 1117 height 715
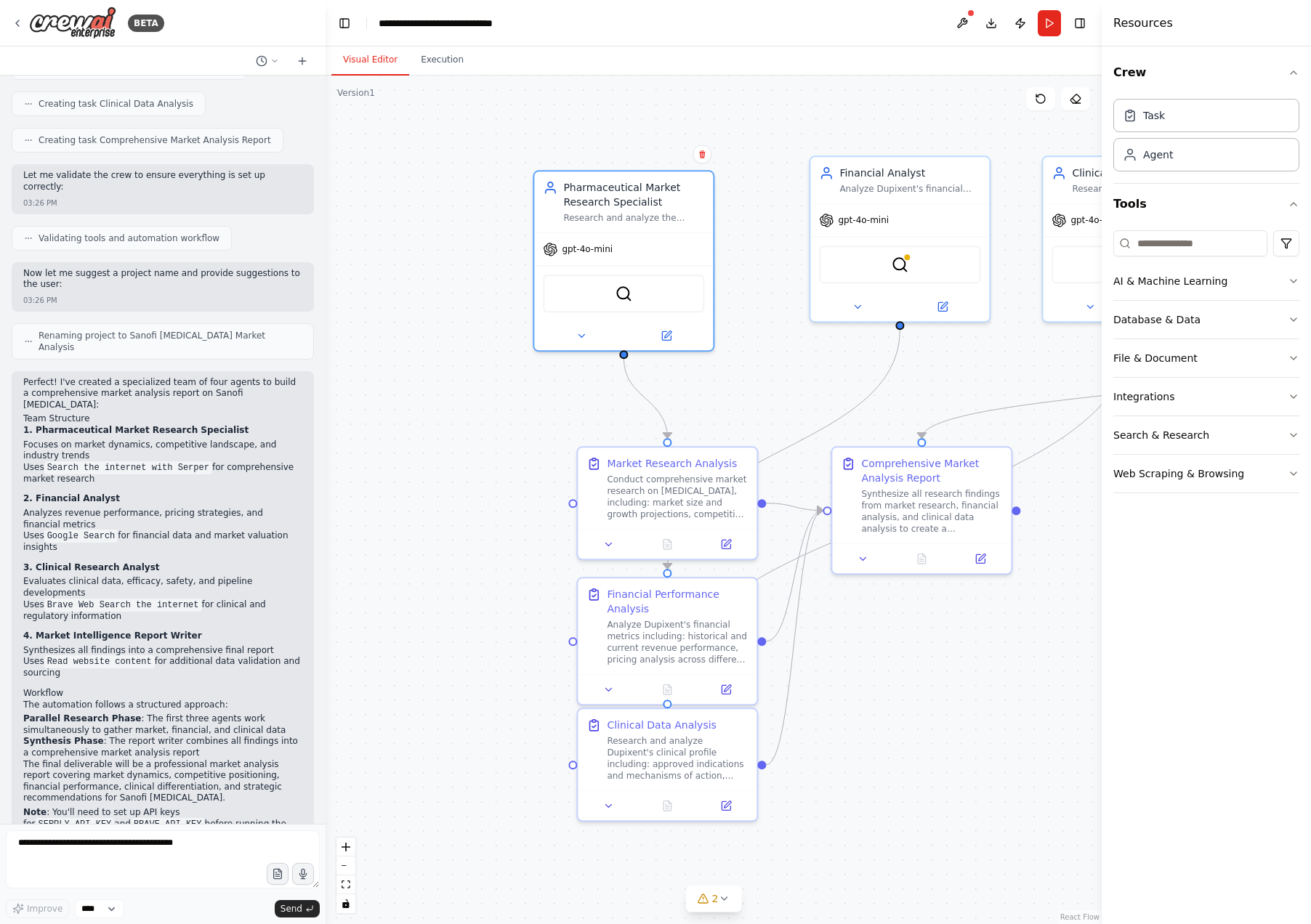
scroll to position [734, 0]
click at [924, 120] on div ".deletable-edge-delete-btn { width: 20px; height: 20px; border: 0px solid #ffff…" at bounding box center [713, 500] width 776 height 849
click at [1299, 68] on div "Crew Task Agent Tools AI & Machine Learning Database & Data File & Document Int…" at bounding box center [1206, 485] width 209 height 878
click at [1295, 72] on icon "button" at bounding box center [1294, 72] width 12 height 12
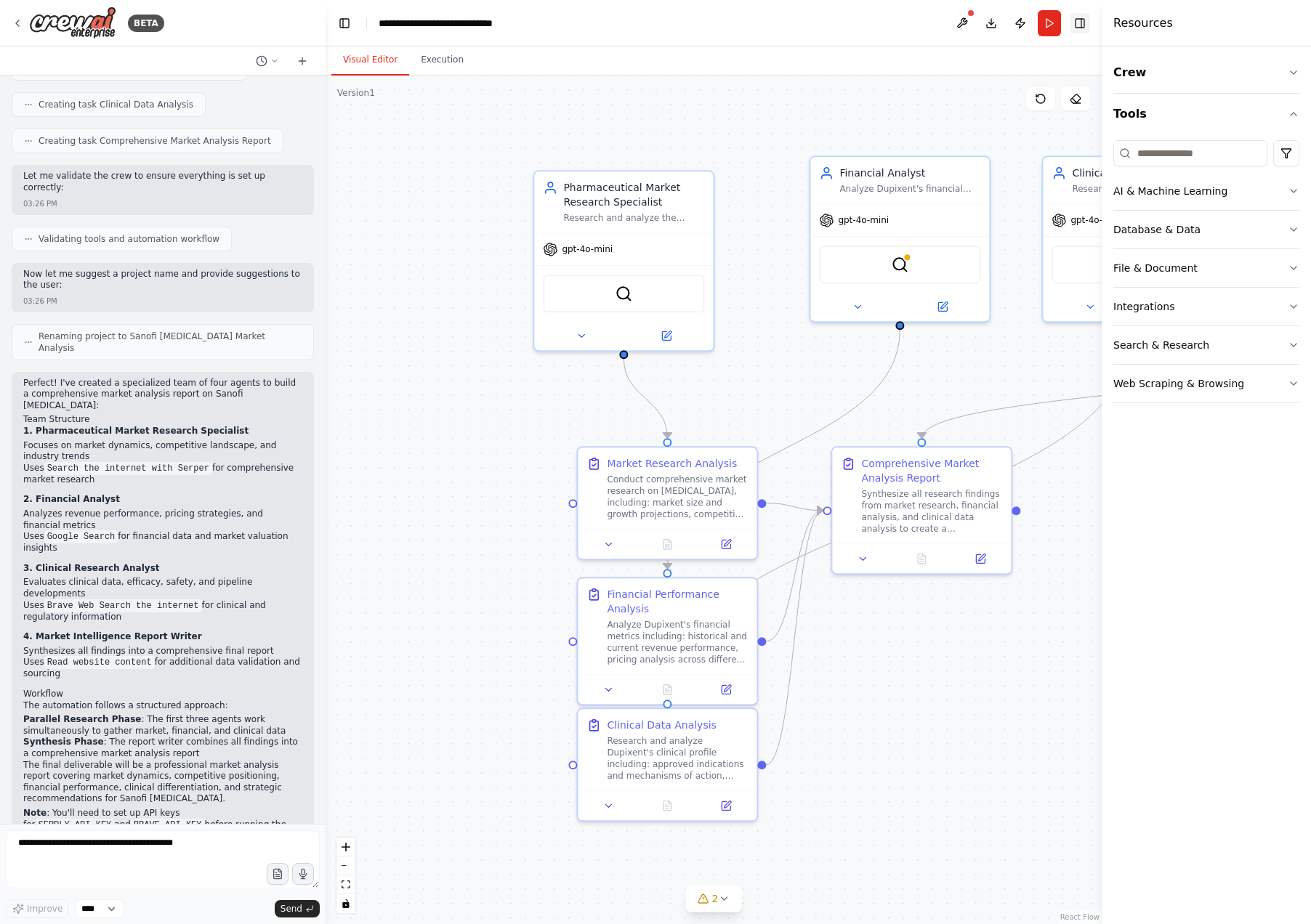
click at [1081, 24] on button "Toggle Right Sidebar" at bounding box center [1079, 23] width 20 height 20
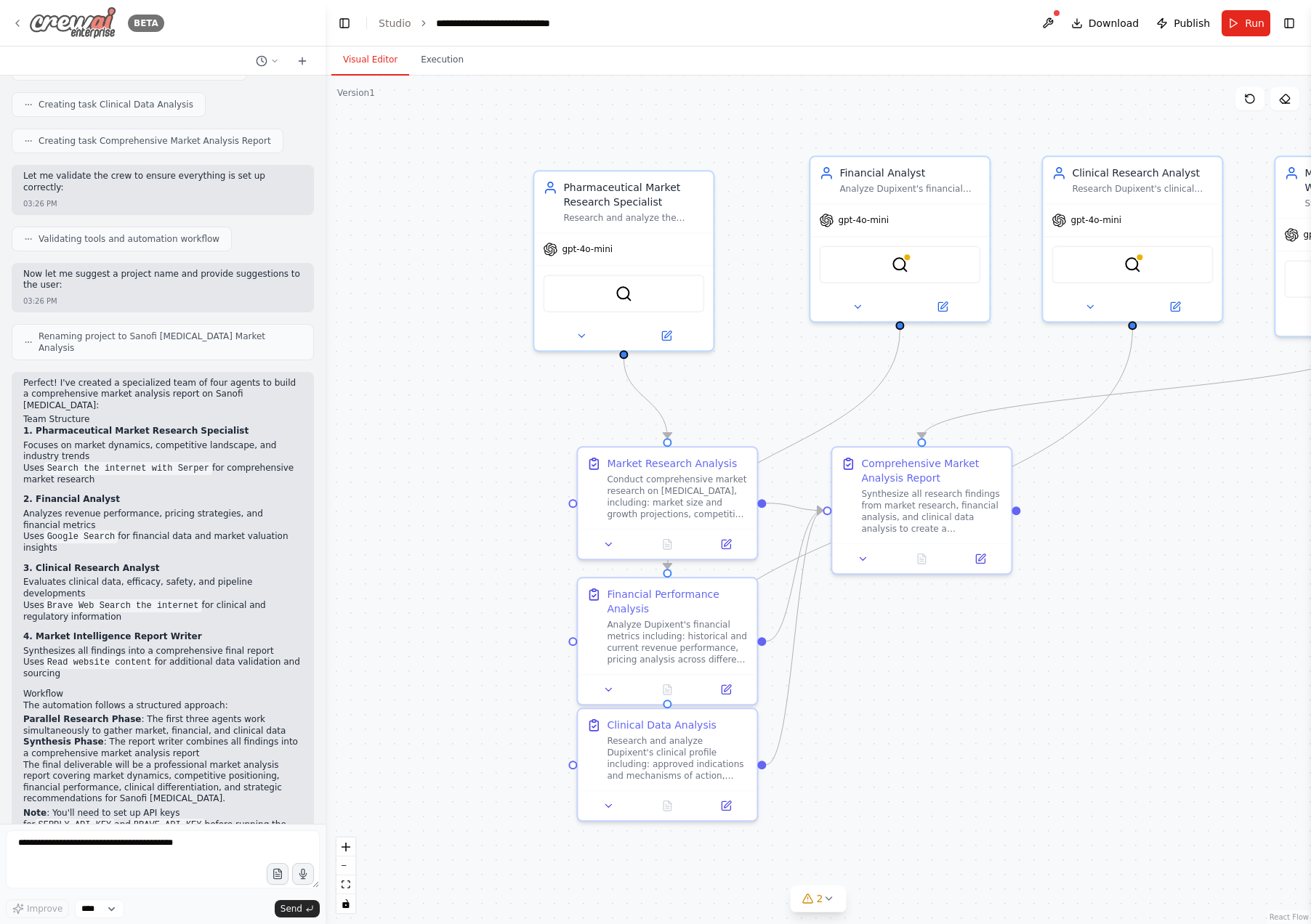
click at [19, 25] on icon at bounding box center [17, 23] width 12 height 12
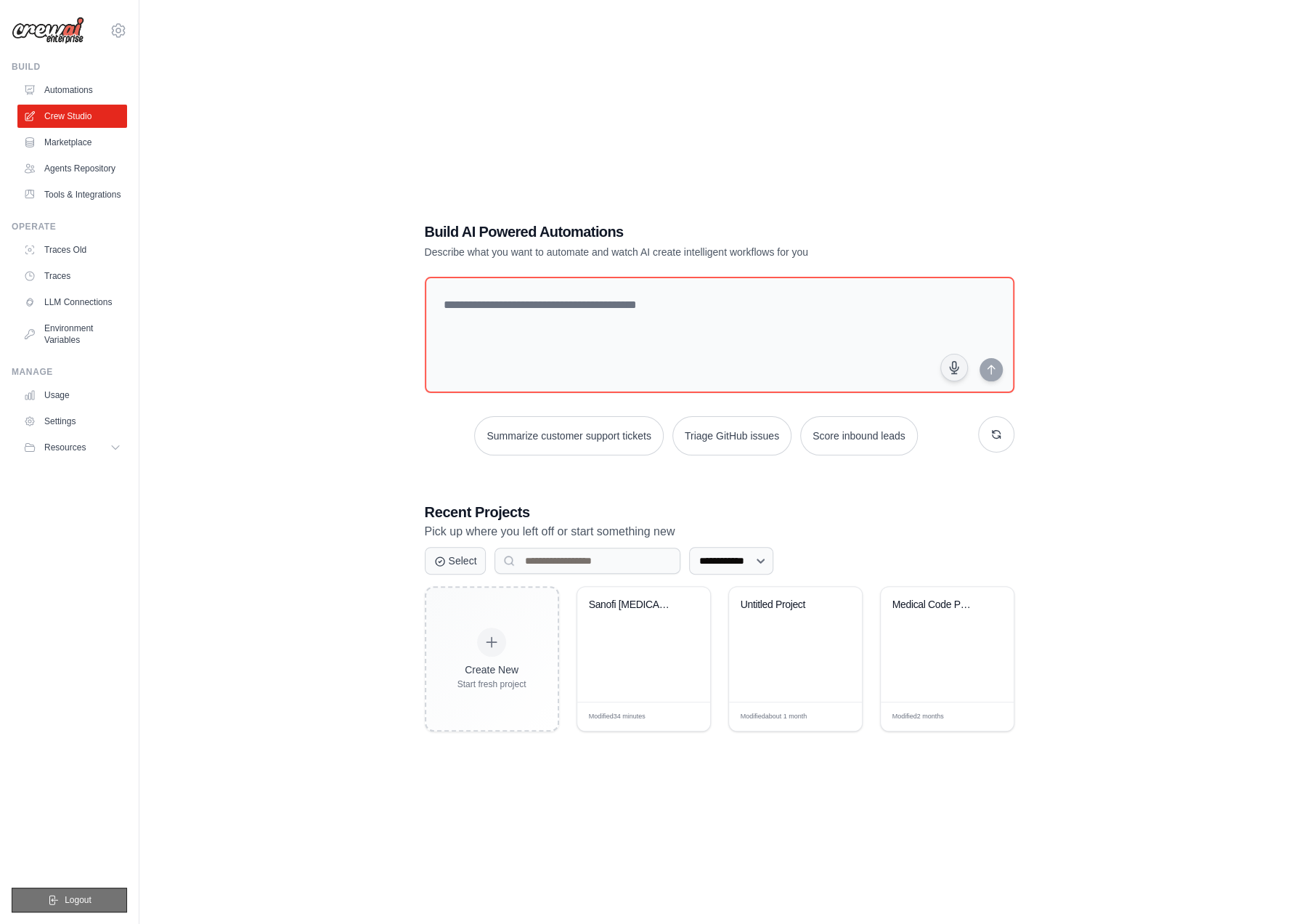
click at [71, 903] on span "Logout" at bounding box center [78, 900] width 27 height 12
